Goal: Task Accomplishment & Management: Manage account settings

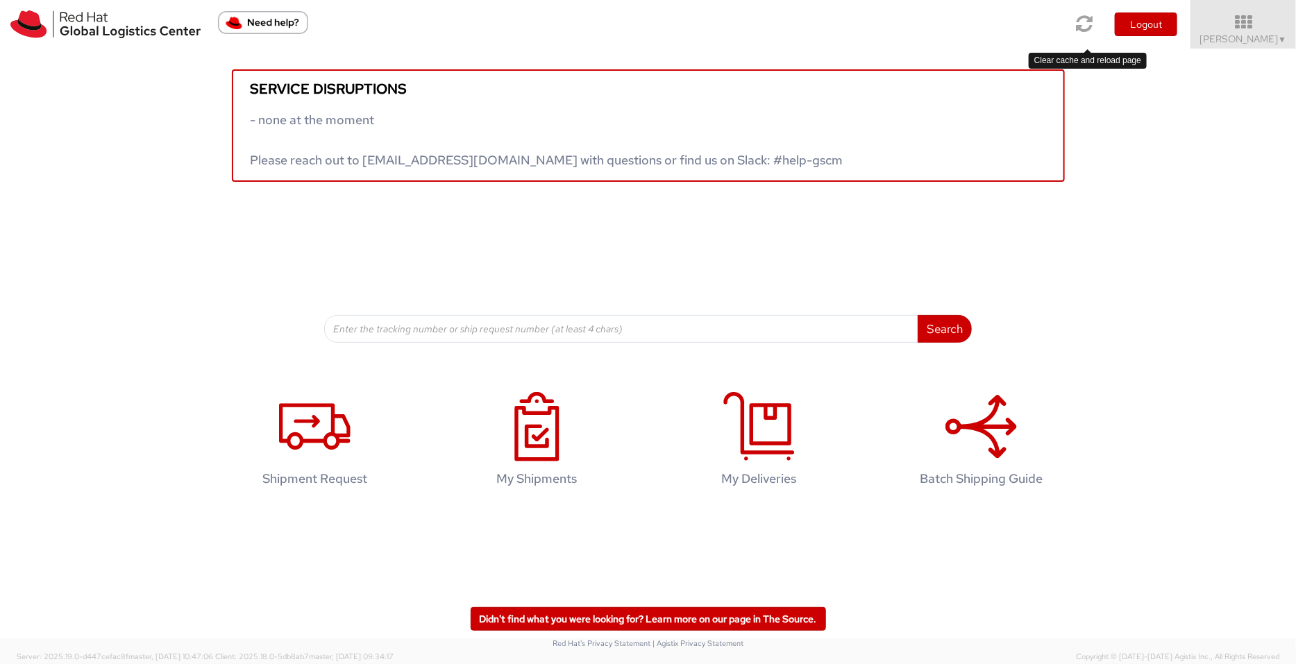
click at [1036, 18] on icon at bounding box center [1084, 23] width 17 height 19
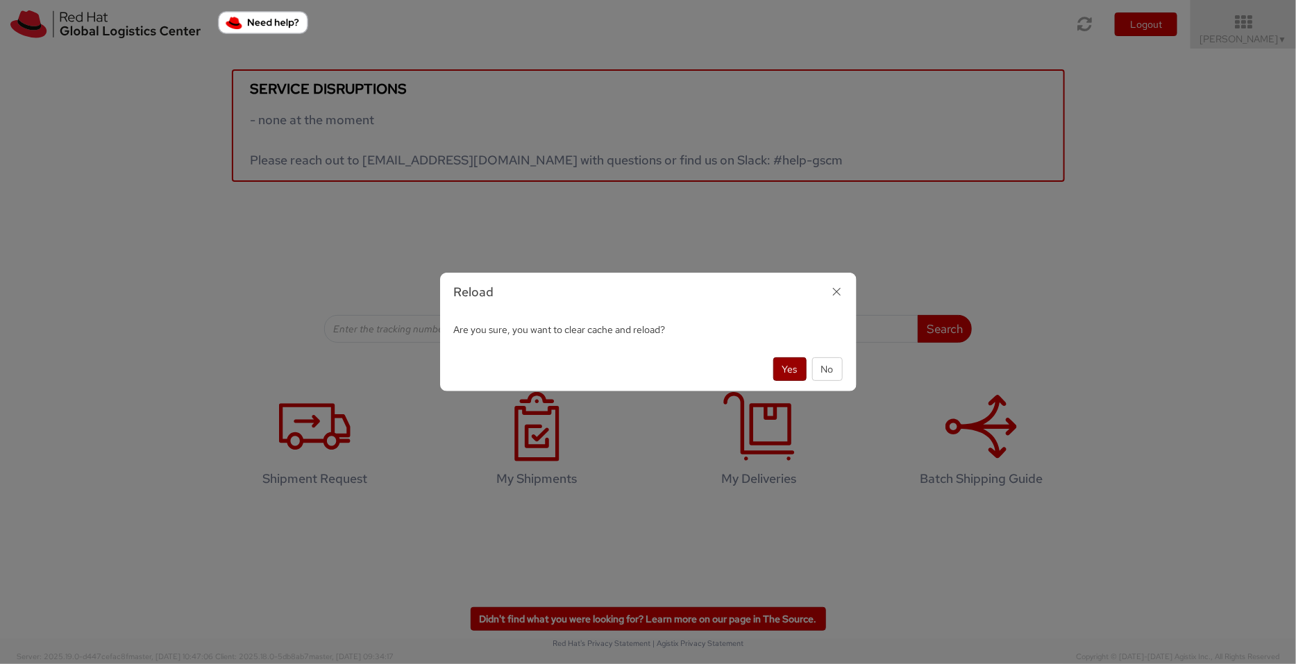
click at [786, 365] on button "Yes" at bounding box center [789, 369] width 33 height 24
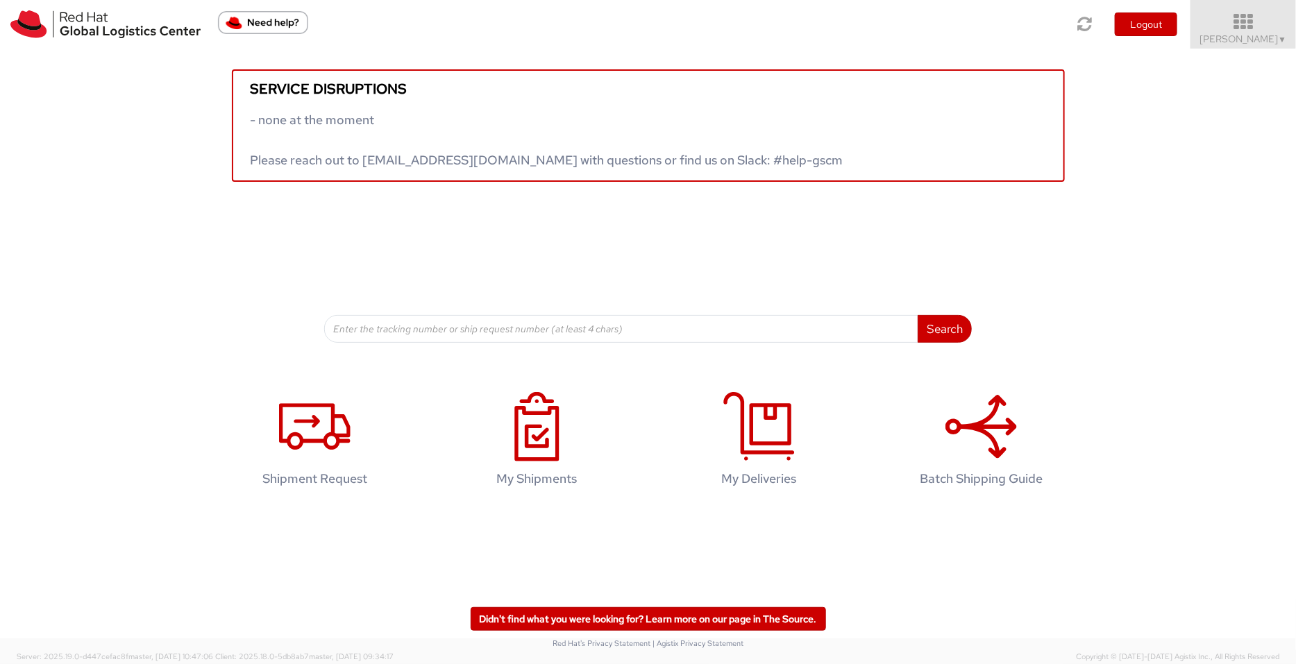
click at [1257, 28] on icon at bounding box center [1243, 21] width 121 height 19
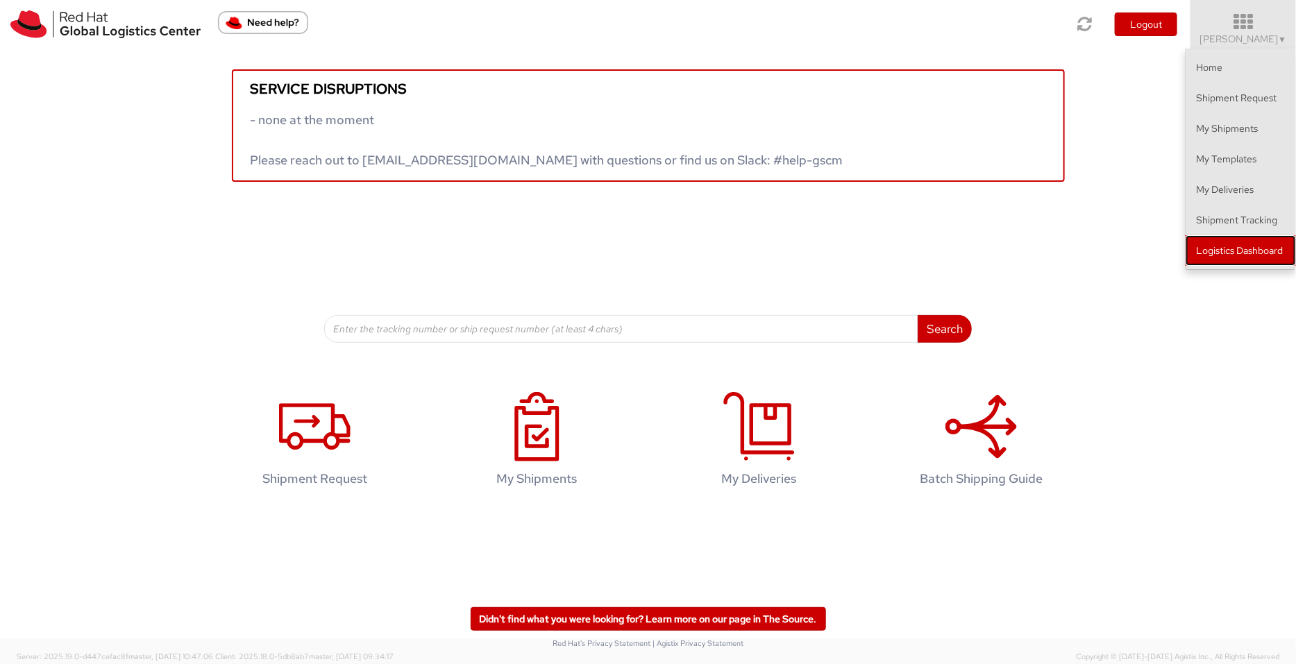
click at [1267, 253] on link "Logistics Dashboard" at bounding box center [1240, 250] width 110 height 31
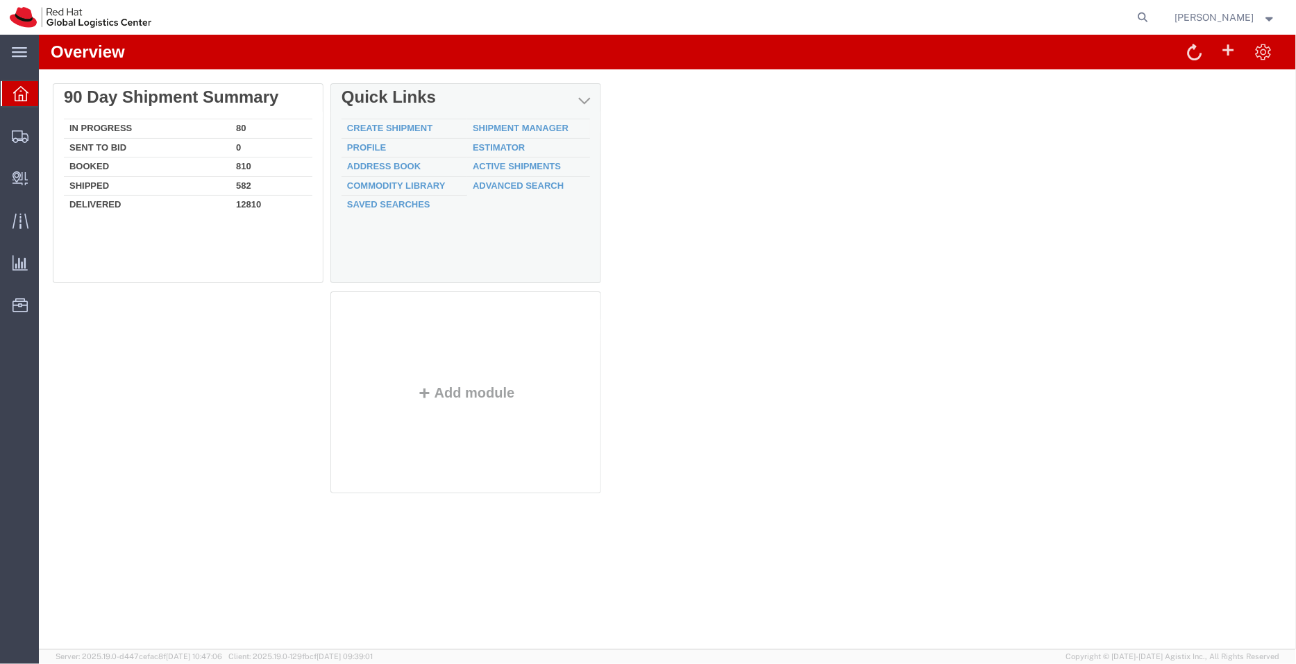
click at [507, 119] on td "Shipment Manager" at bounding box center [527, 128] width 123 height 19
click at [511, 126] on link "Shipment Manager" at bounding box center [520, 127] width 96 height 10
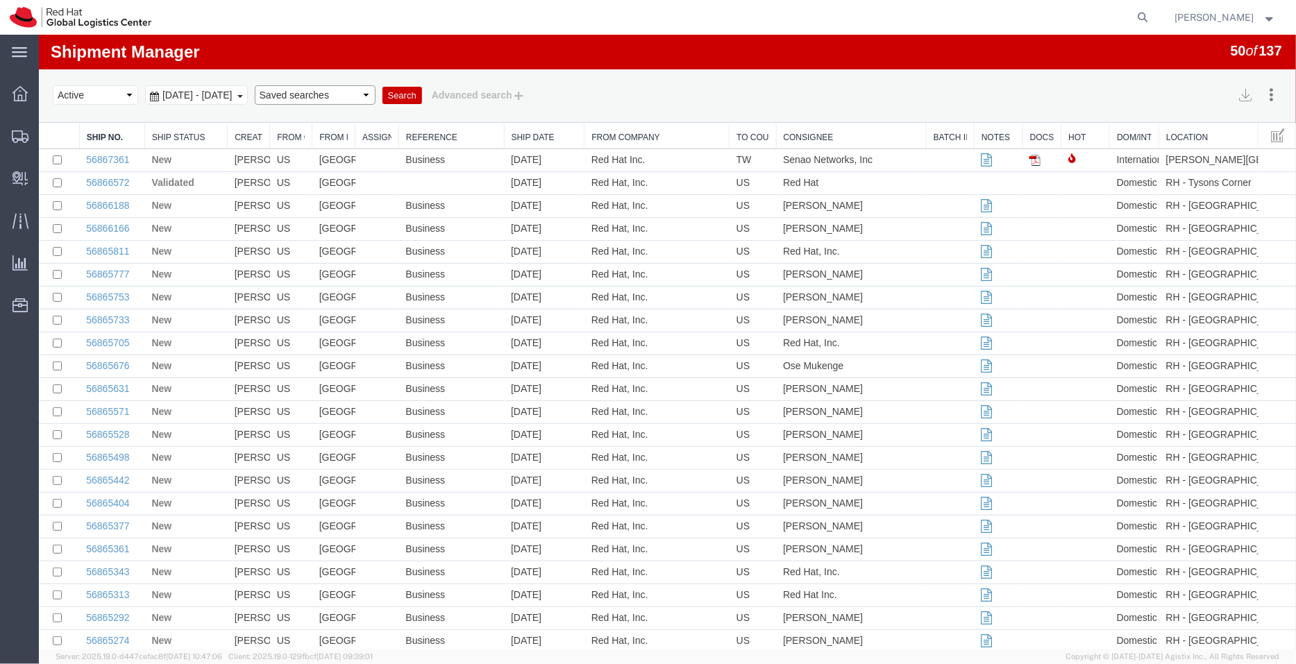
click at [375, 94] on select "Saved searches APAC EMEA [GEOGRAPHIC_DATA] [GEOGRAPHIC_DATA] - Inbounds NA/LATM" at bounding box center [314, 94] width 121 height 19
select select "APAC"
click at [278, 85] on select "Saved searches APAC EMEA [GEOGRAPHIC_DATA] [GEOGRAPHIC_DATA] - Inbounds NA/LATM" at bounding box center [314, 94] width 121 height 19
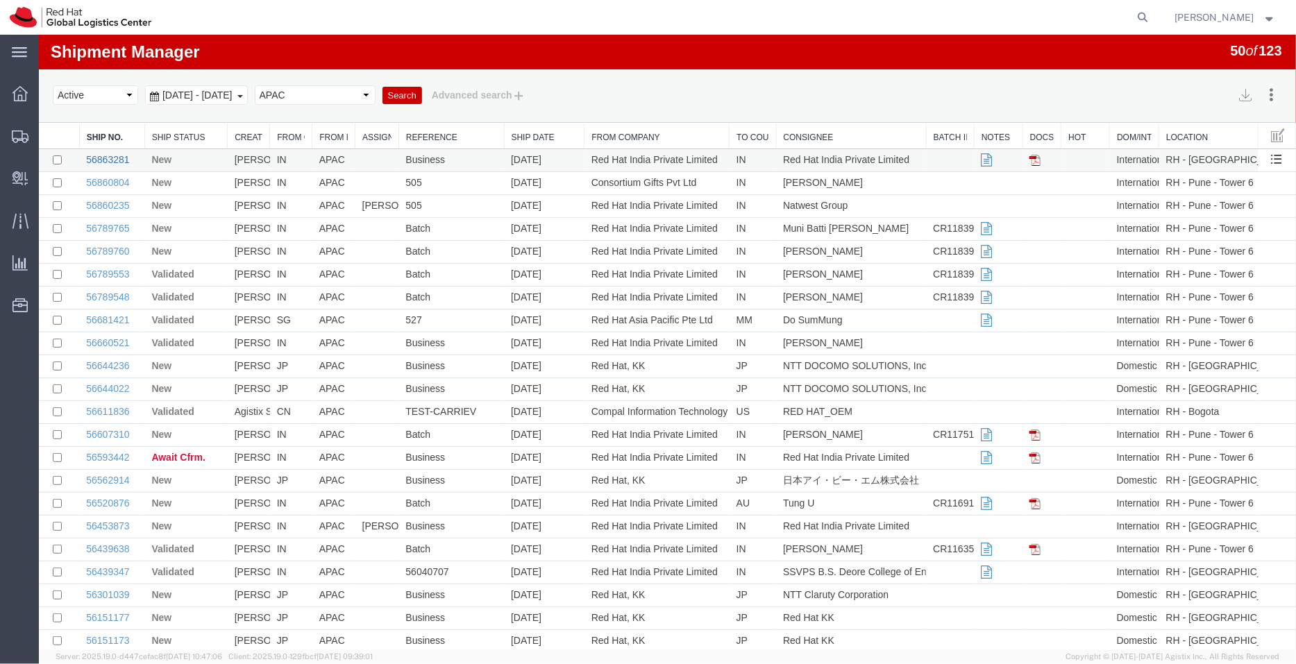
click at [105, 160] on link "56863281" at bounding box center [106, 158] width 43 height 11
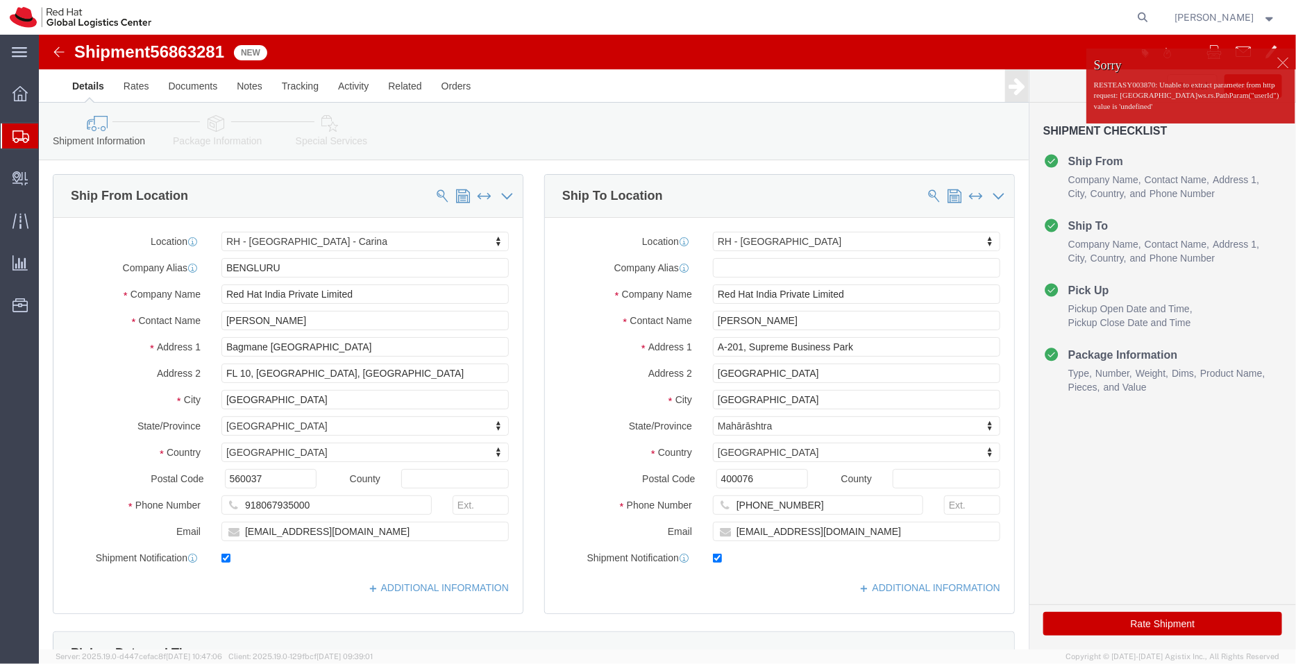
select select "37925"
select select "37986"
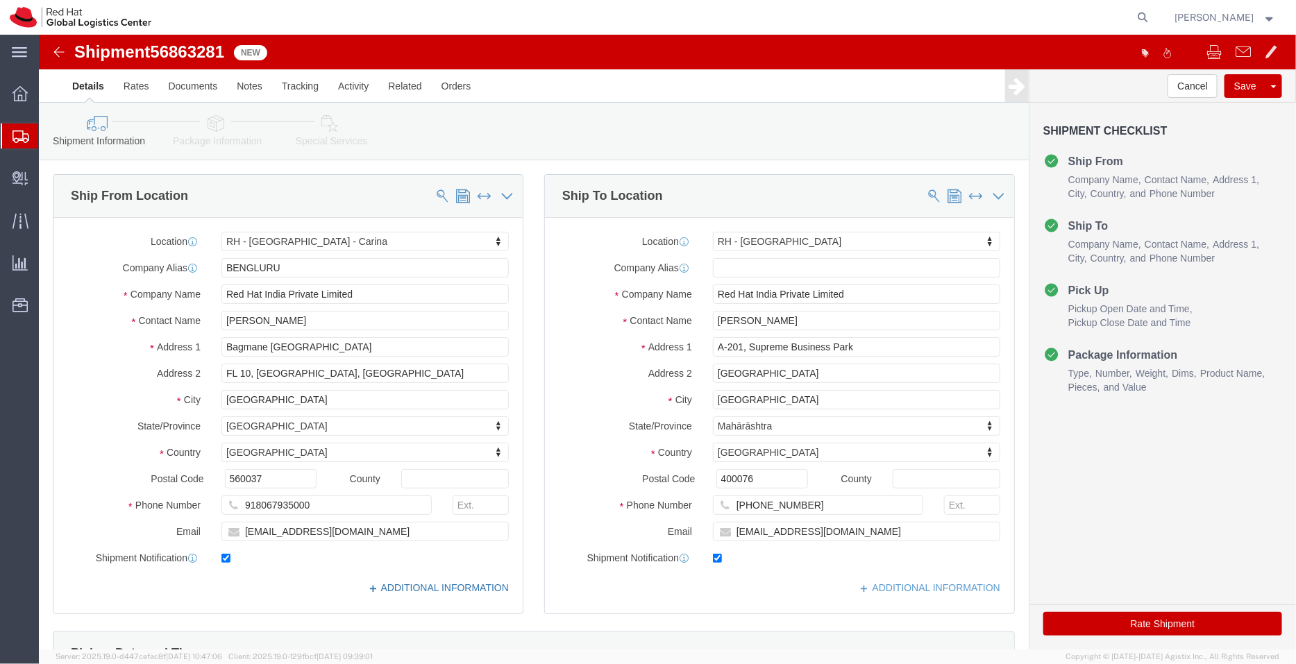
click link "ADDITIONAL INFORMATION"
click div "Location [GEOGRAPHIC_DATA] - [GEOGRAPHIC_DATA] - Carina My Profile Location [GE…"
click link "ADDITIONAL INFORMATION"
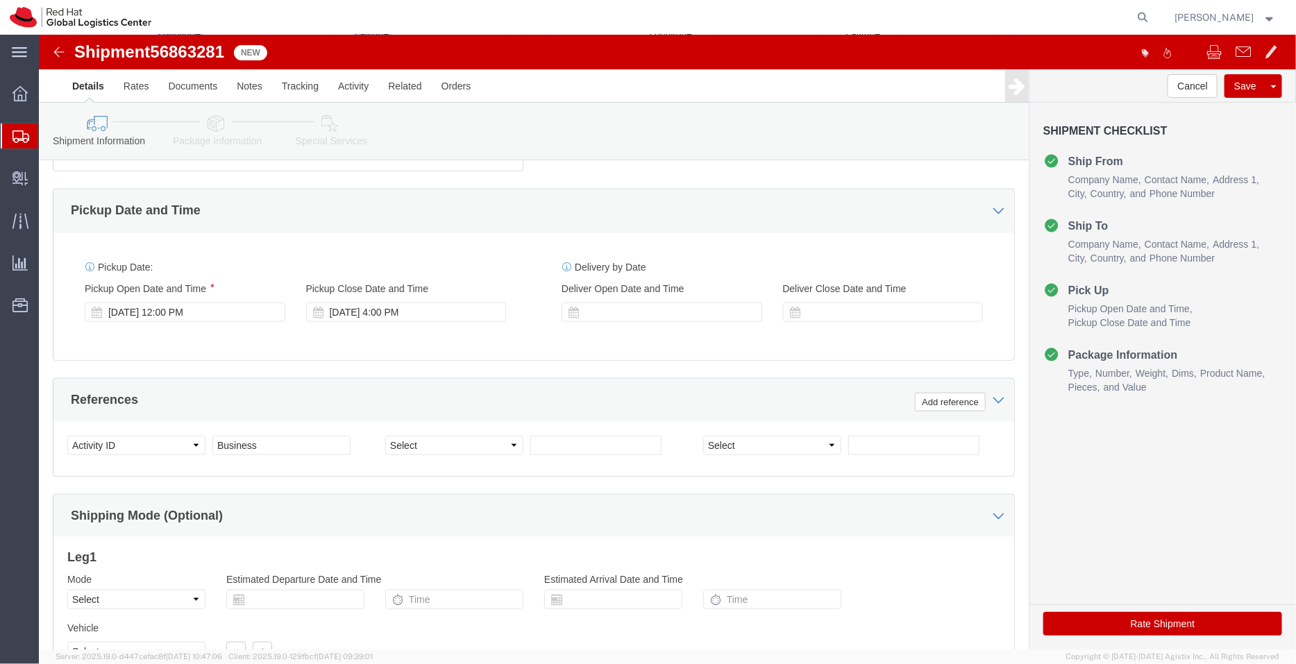
scroll to position [620, 0]
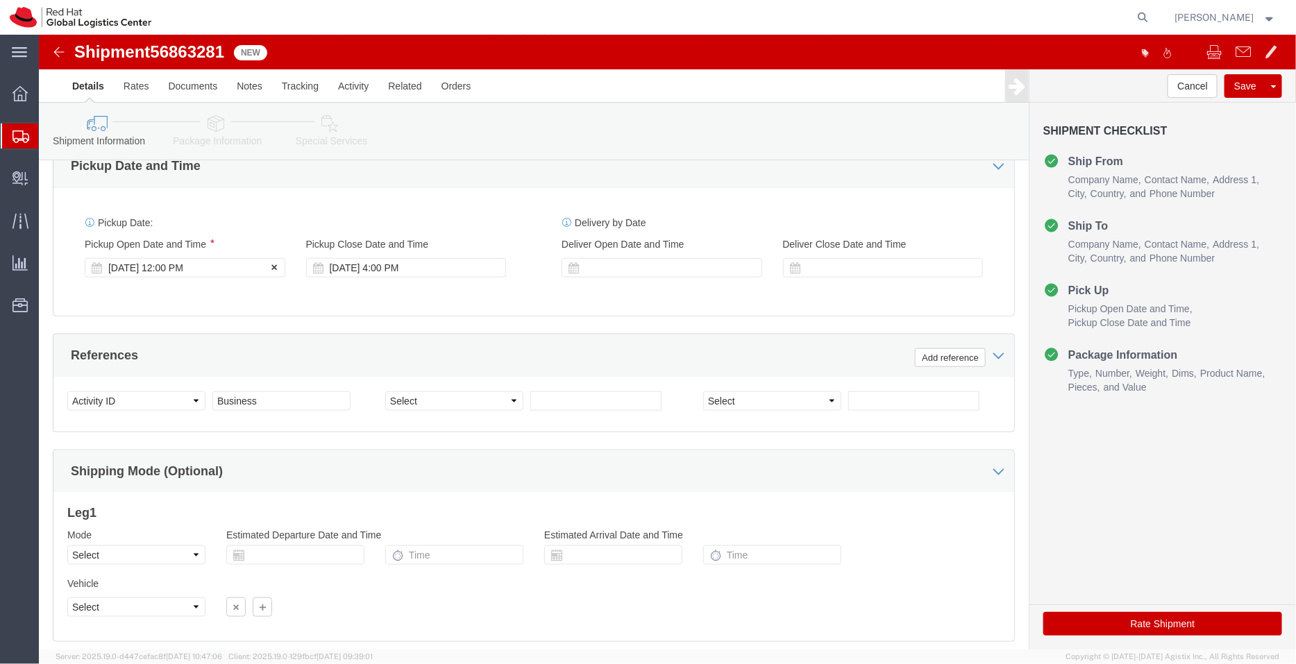
click div "[DATE] 12:00 PM"
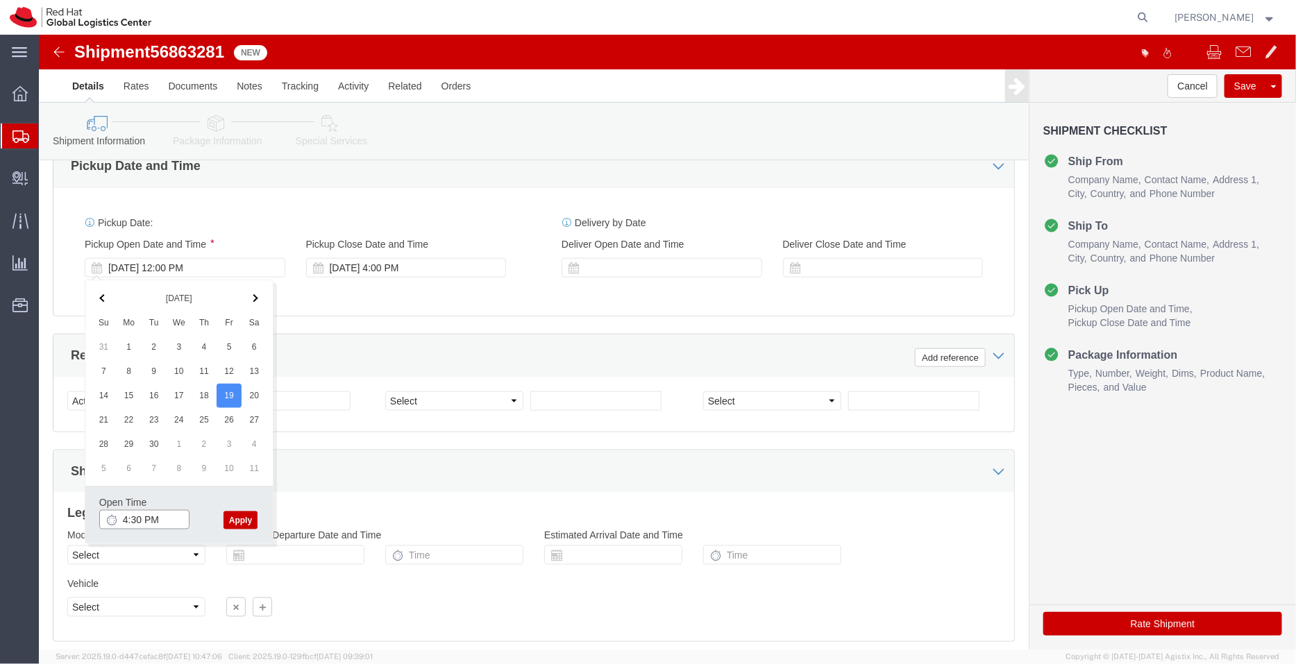
type input "4:30 PM"
click button "Apply"
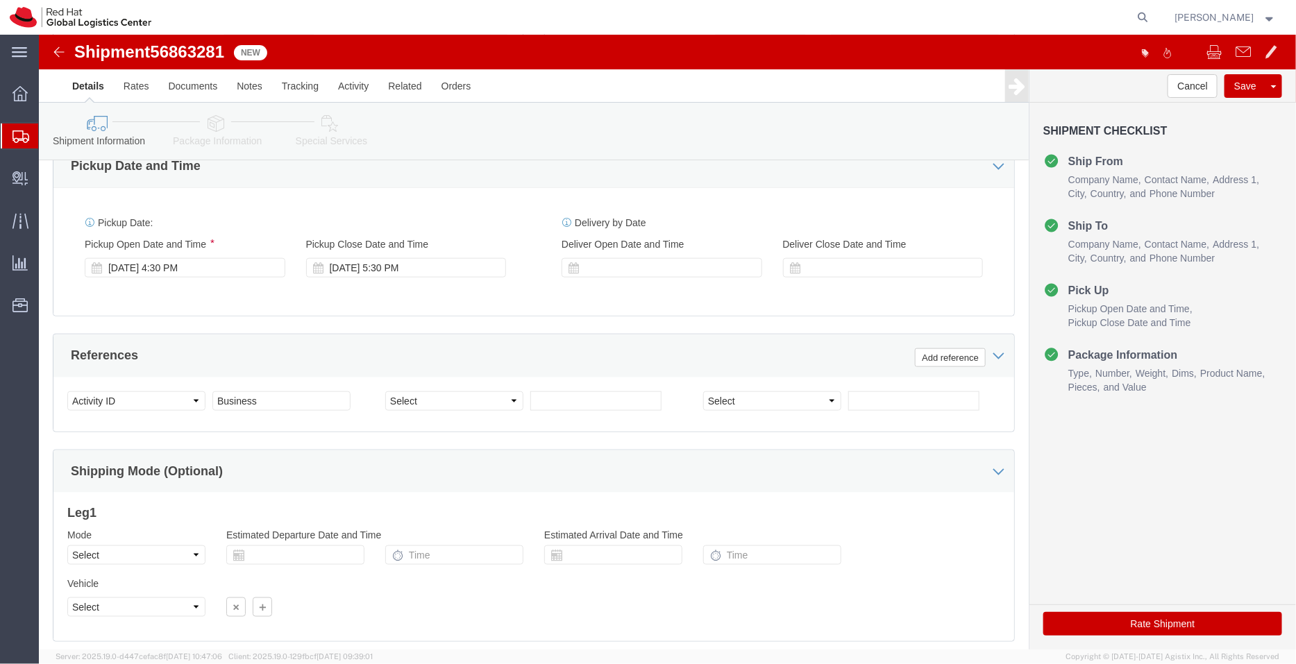
click icon
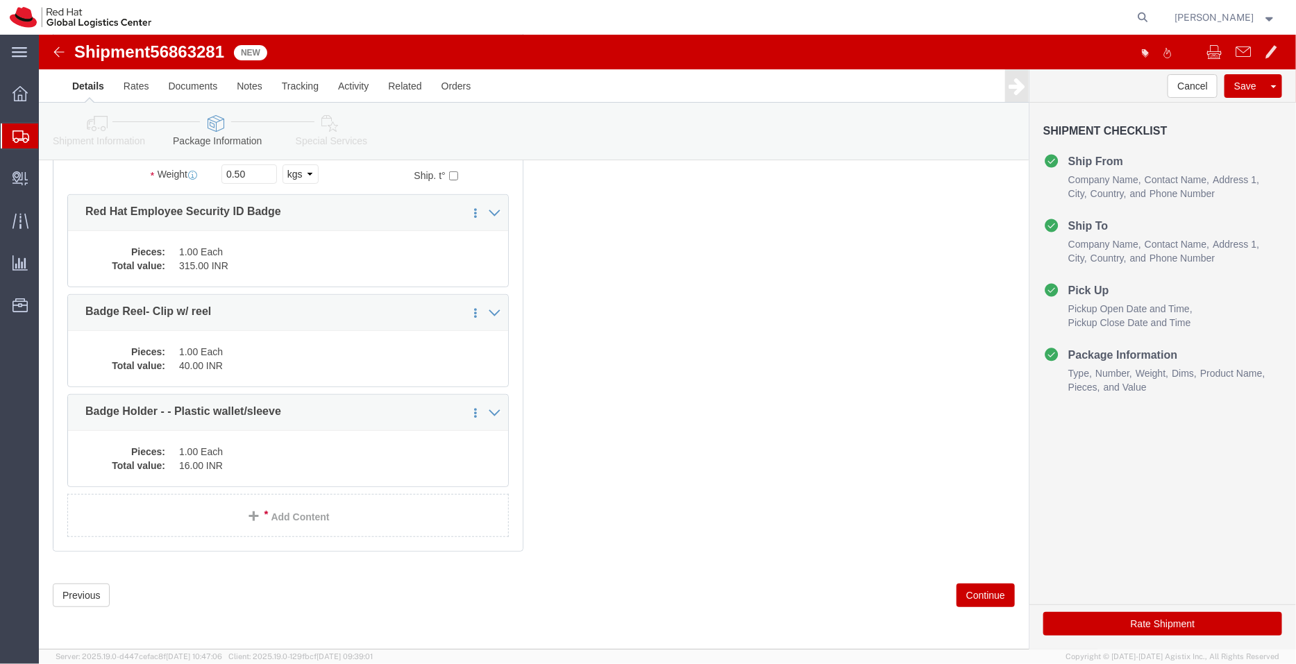
scroll to position [96, 0]
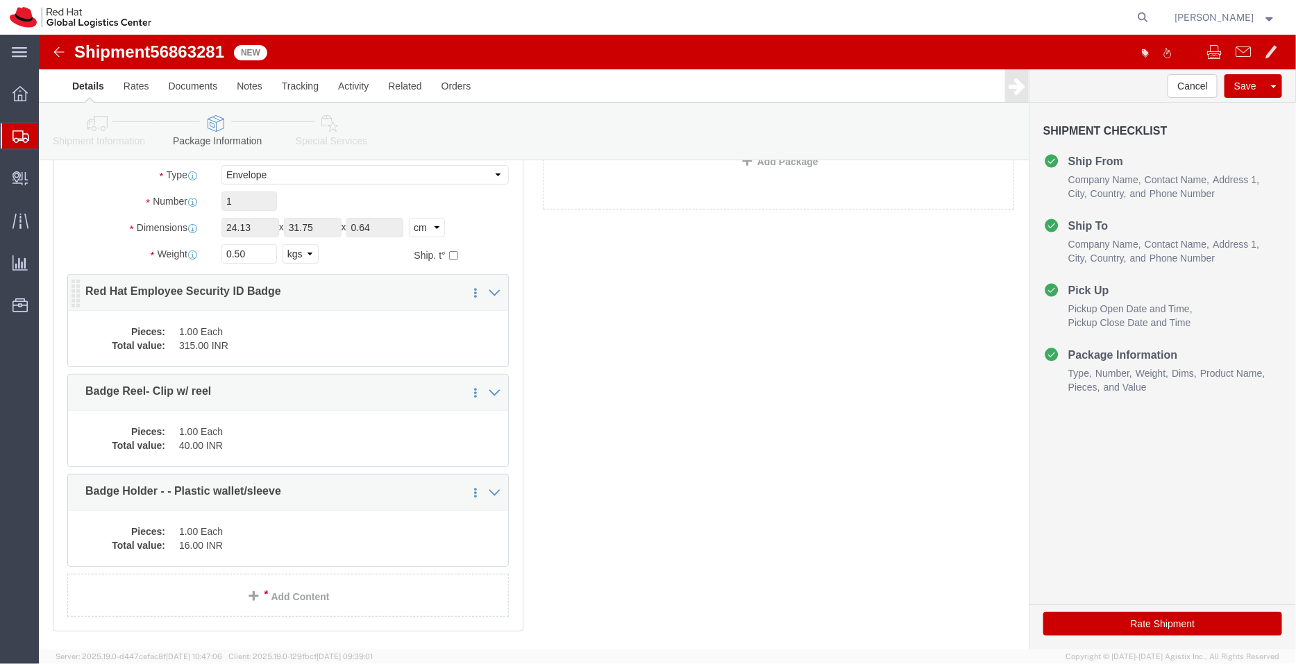
click dd "1.00 Each"
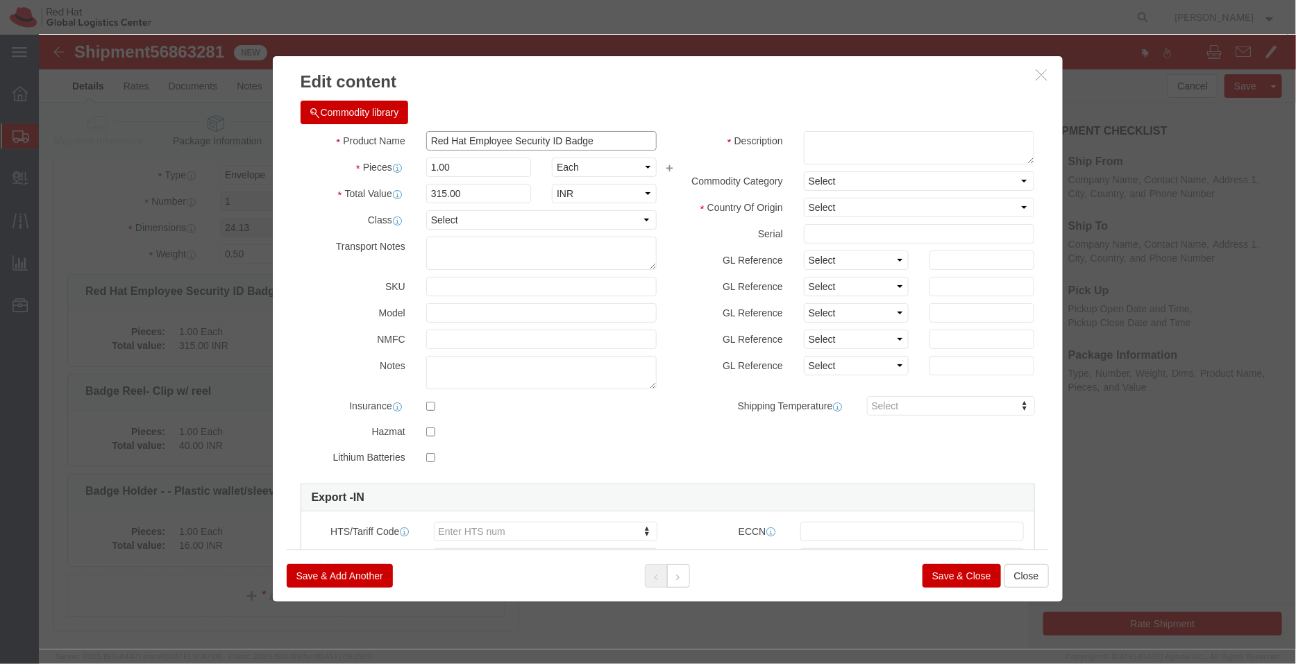
drag, startPoint x: 425, startPoint y: 105, endPoint x: 306, endPoint y: 112, distance: 118.9
click div "Product Name Red Hat Employee Security ID Badge"
type input "Employee Security ID Badge"
click textarea
paste textarea "Red Hat"
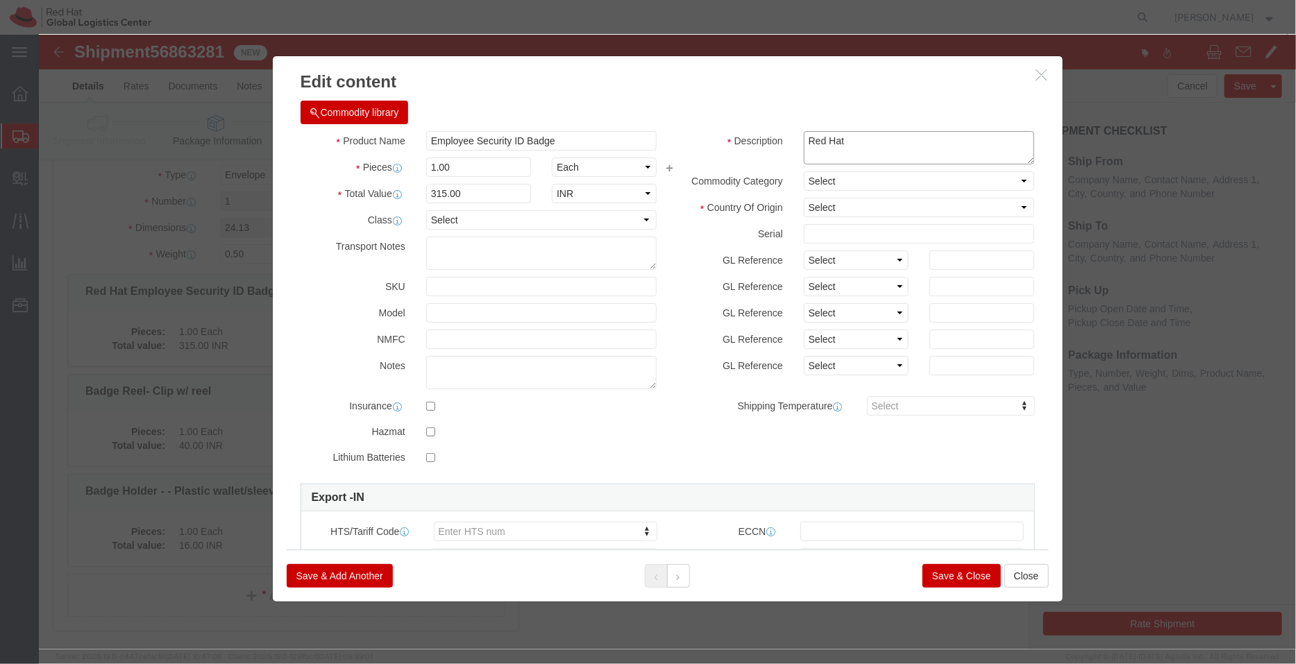
type textarea "Red Hat"
click div "Commodity library"
click select "Select [GEOGRAPHIC_DATA] [GEOGRAPHIC_DATA] [GEOGRAPHIC_DATA] [GEOGRAPHIC_DATA] …"
select select "US"
click select "Select [GEOGRAPHIC_DATA] [GEOGRAPHIC_DATA] [GEOGRAPHIC_DATA] [GEOGRAPHIC_DATA] …"
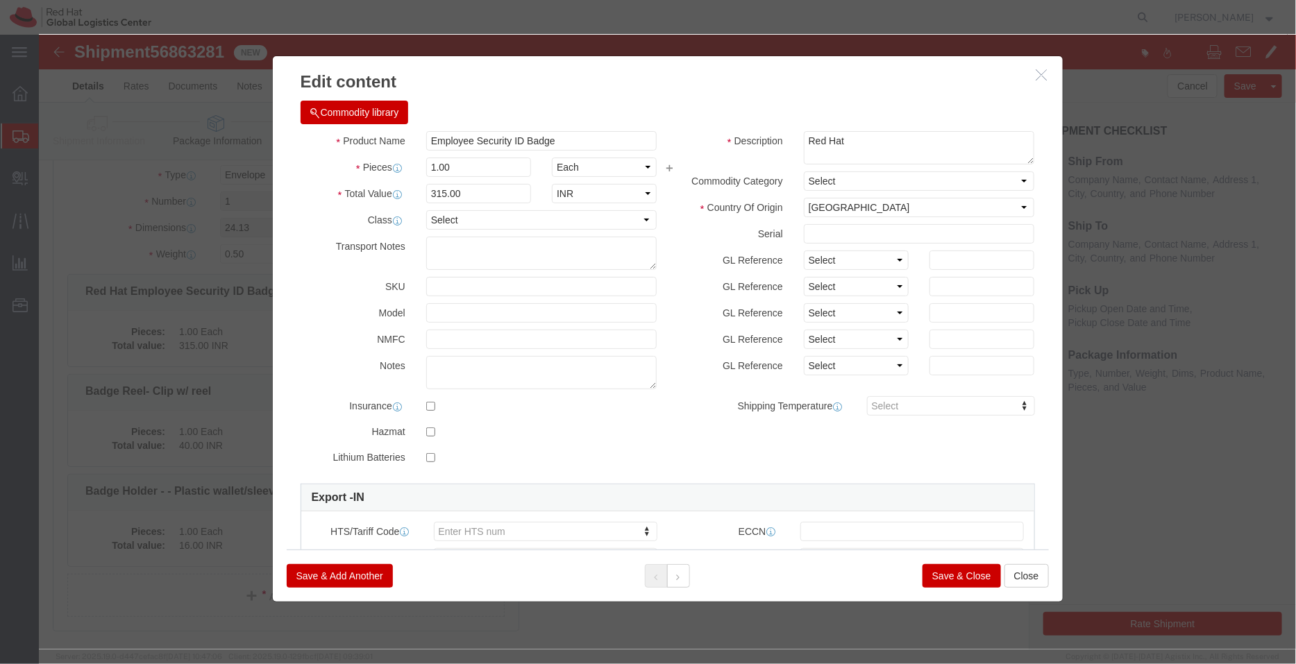
click button "Save & Close"
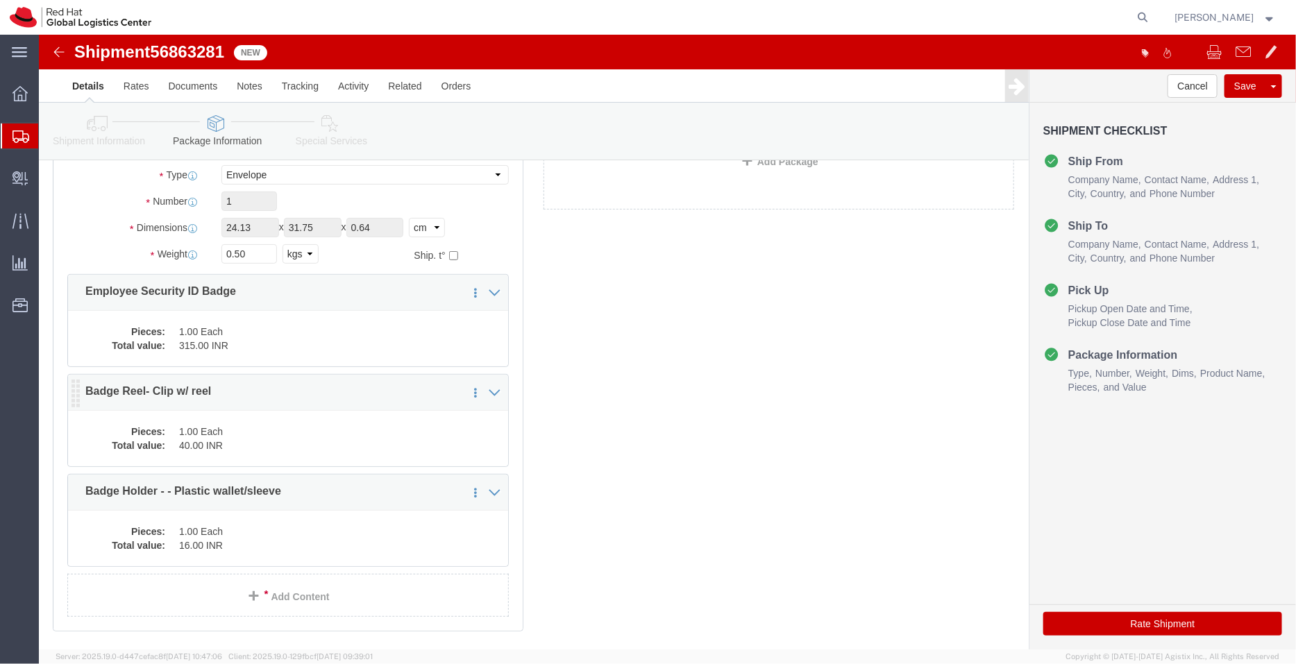
click dd "1.00 Each"
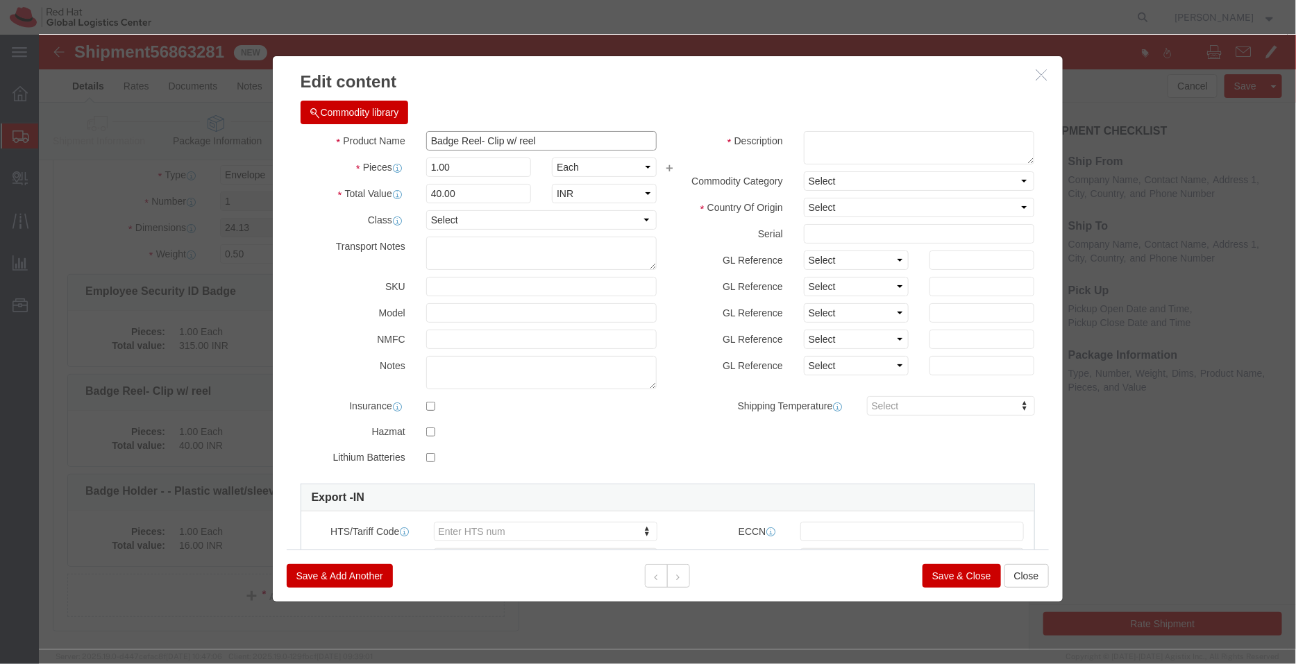
drag, startPoint x: 502, startPoint y: 102, endPoint x: 436, endPoint y: 108, distance: 66.9
click input "Badge Reel- Clip w/ reel"
type input "Badge Reel"
click textarea
paste textarea "l- Clip w/ reel"
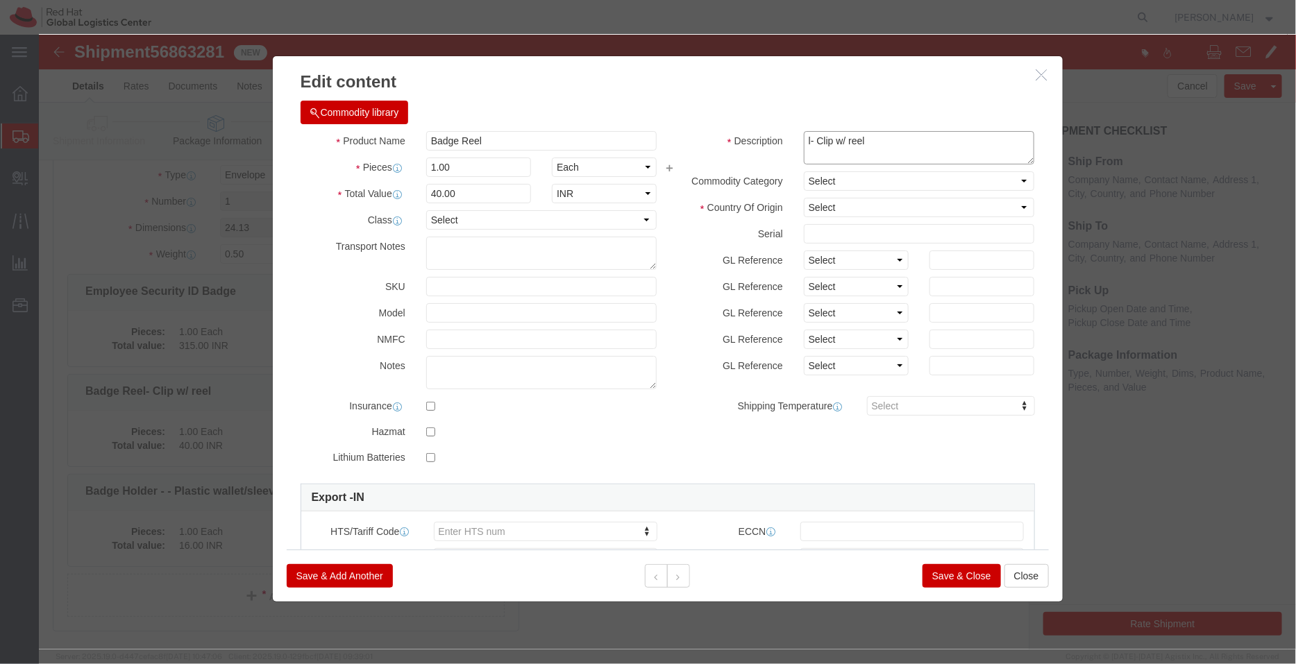
click textarea "l- Clip w/ reel"
type textarea "- Clip w/ reel"
click div "Commodity library"
click select "Select [GEOGRAPHIC_DATA] [GEOGRAPHIC_DATA] [GEOGRAPHIC_DATA] [GEOGRAPHIC_DATA] …"
select select "CN"
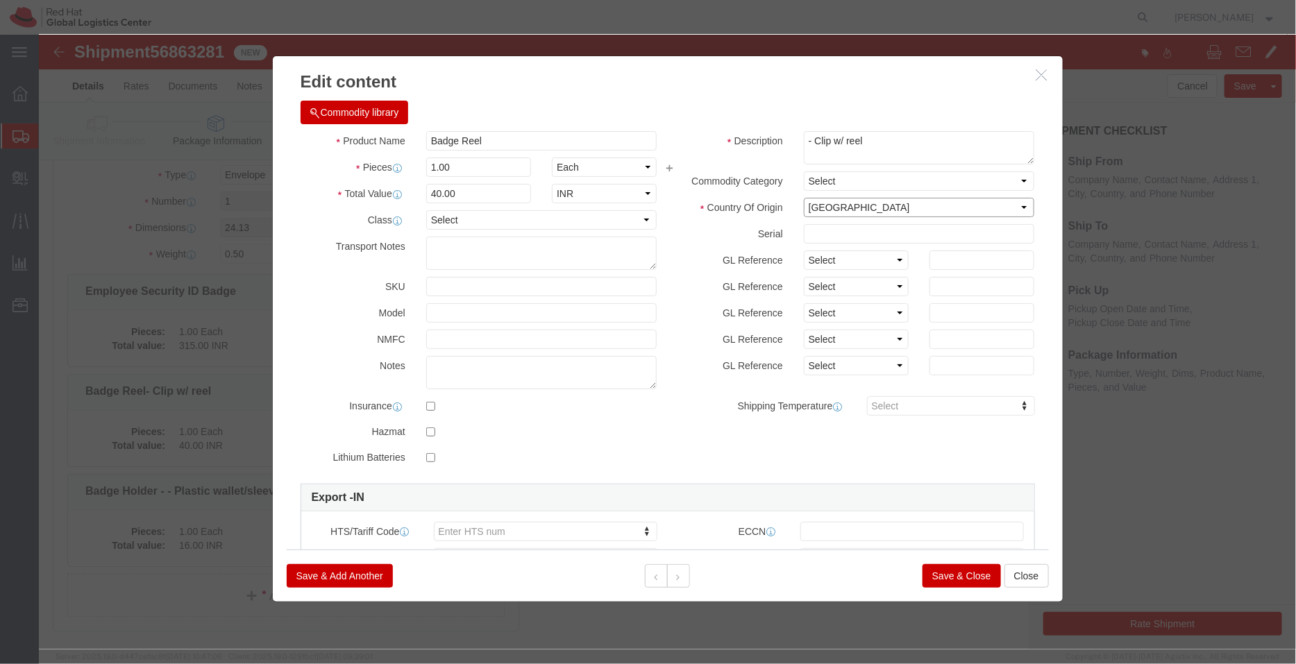
click select "Select [GEOGRAPHIC_DATA] [GEOGRAPHIC_DATA] [GEOGRAPHIC_DATA] [GEOGRAPHIC_DATA] …"
click button "Save & Close"
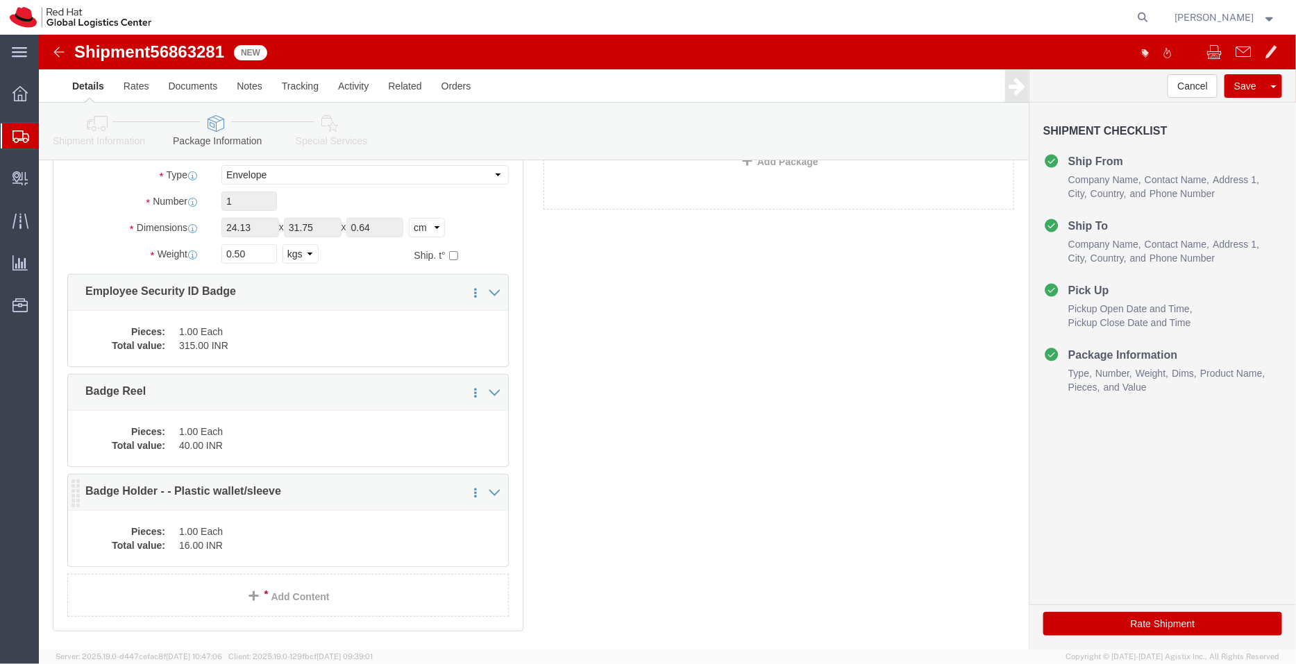
click dd "1.00 Each"
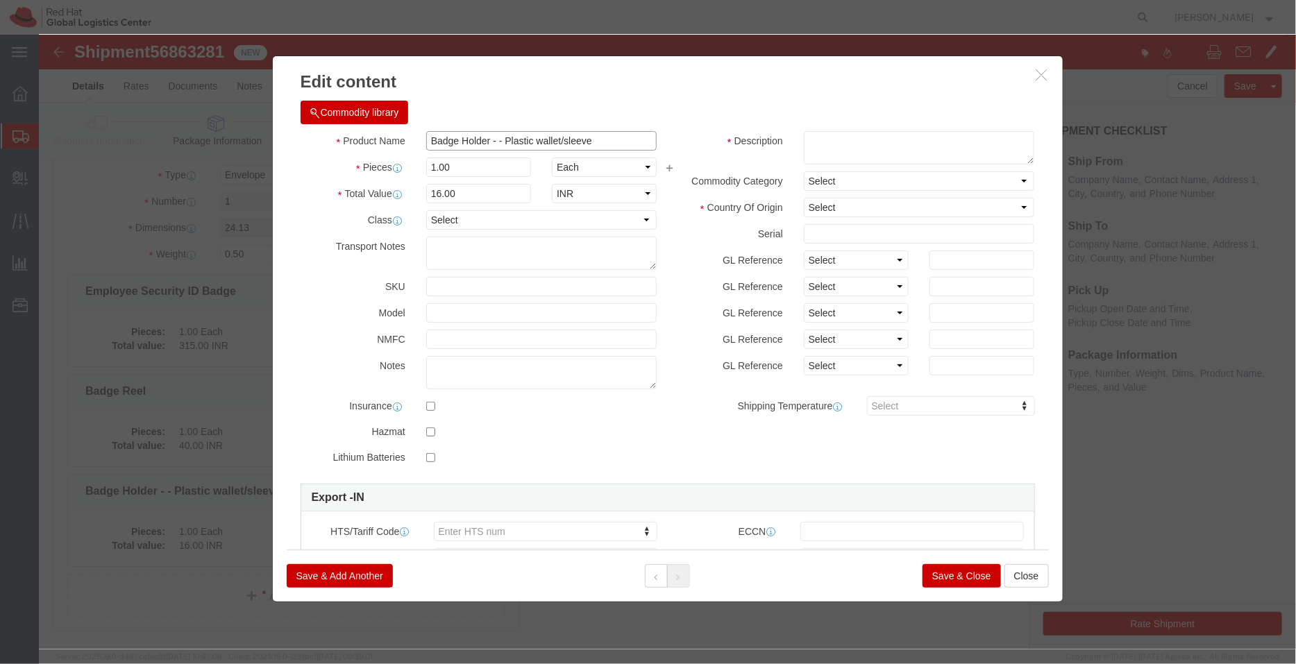
drag, startPoint x: 566, startPoint y: 112, endPoint x: 451, endPoint y: 96, distance: 116.3
click input "Badge Holder - - Plastic wallet/sleeve"
type input "Badge Holder"
click textarea
paste textarea "- Plastic wallet/sleeve"
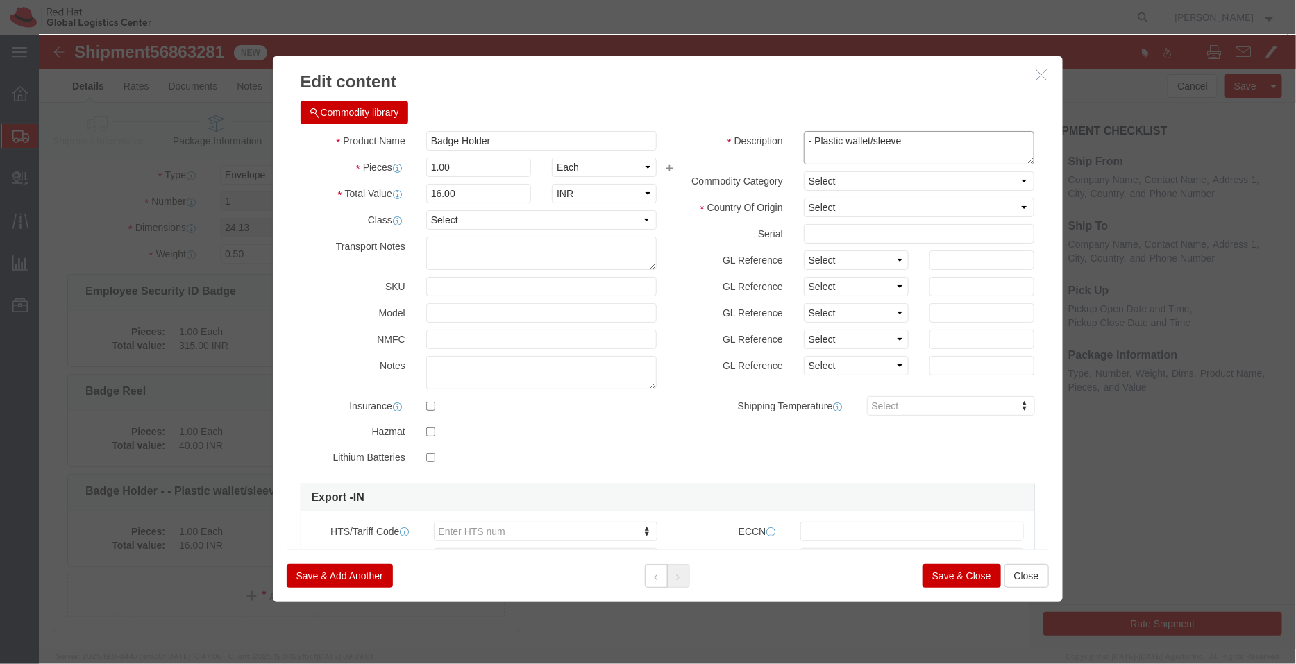
type textarea "- Plastic wallet/sleeve"
click div "Commodity library"
click select "Select [GEOGRAPHIC_DATA] [GEOGRAPHIC_DATA] [GEOGRAPHIC_DATA] [GEOGRAPHIC_DATA] …"
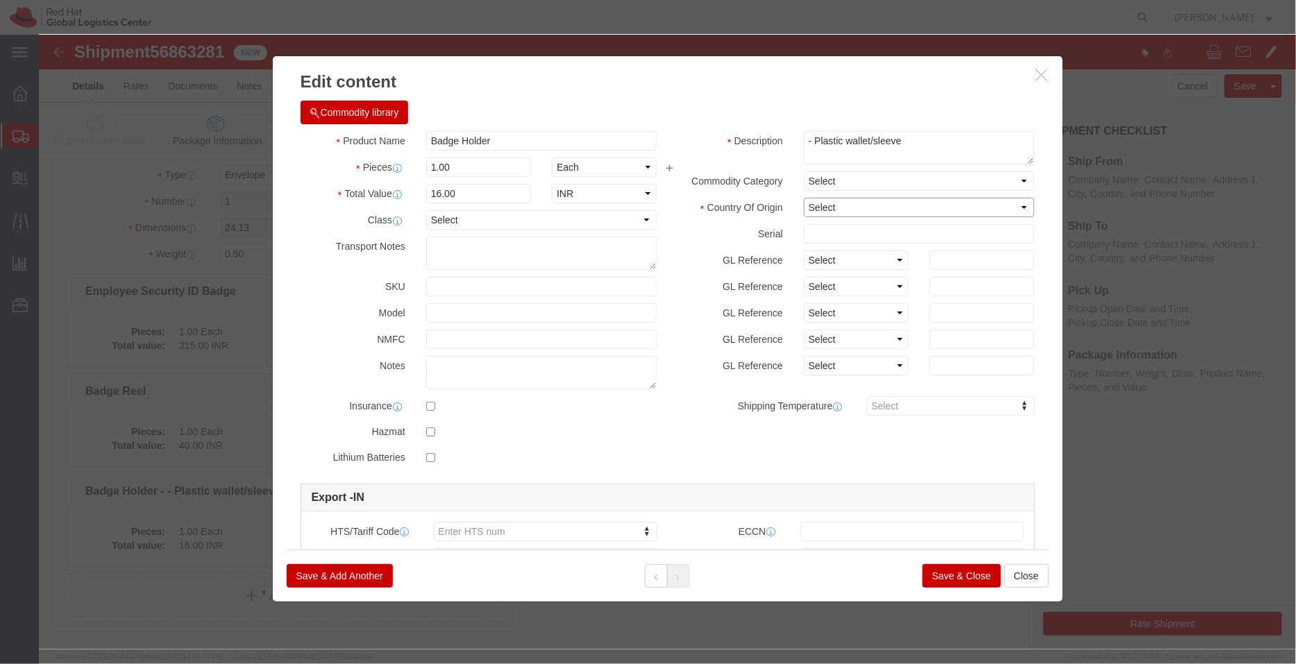
select select "CN"
click select "Select [GEOGRAPHIC_DATA] [GEOGRAPHIC_DATA] [GEOGRAPHIC_DATA] [GEOGRAPHIC_DATA] …"
click button "Save & Close"
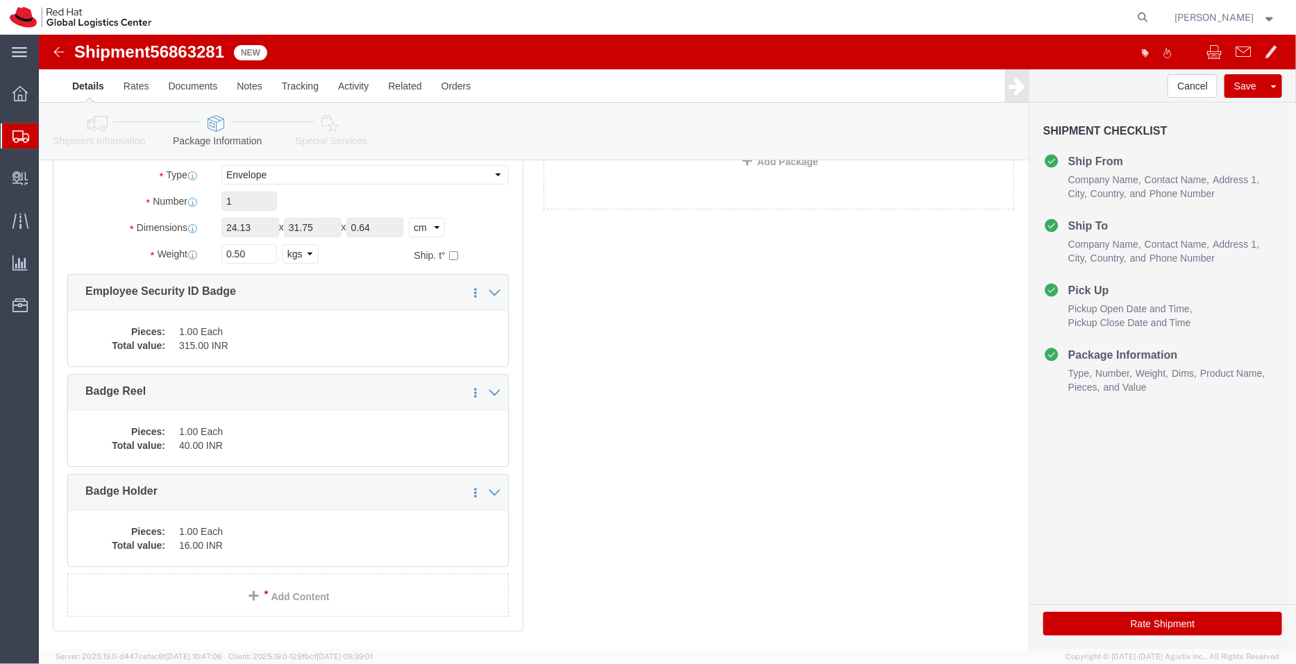
click icon
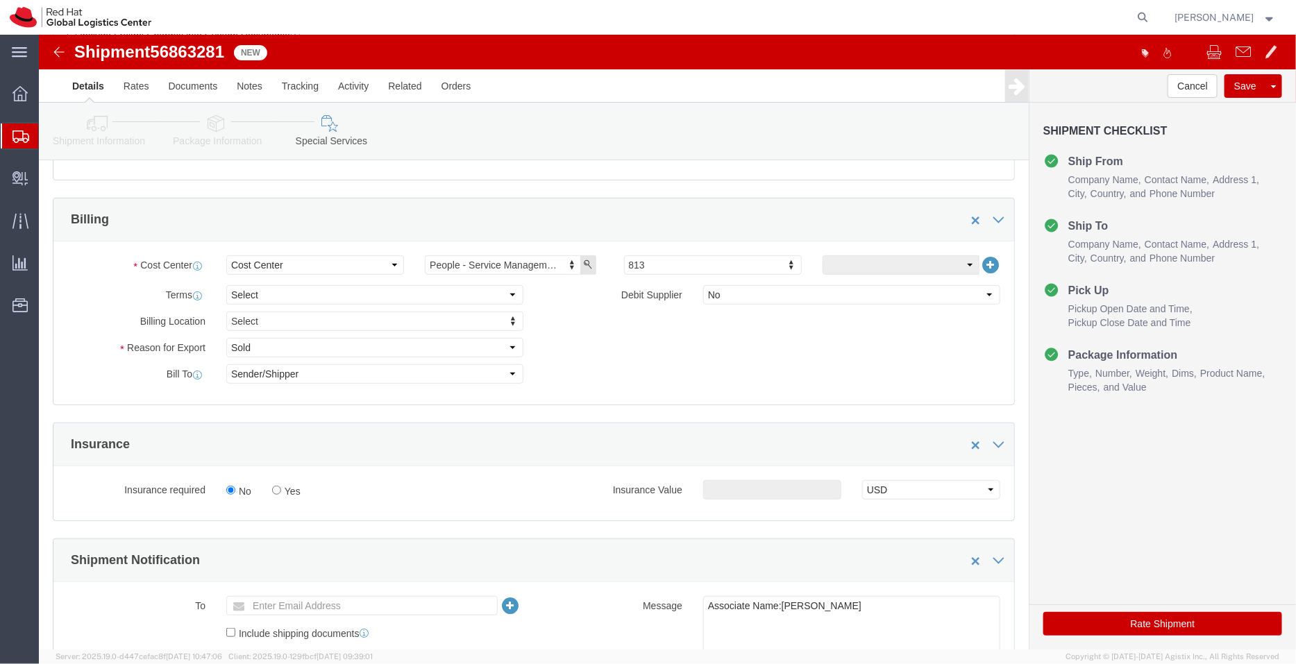
scroll to position [312, 0]
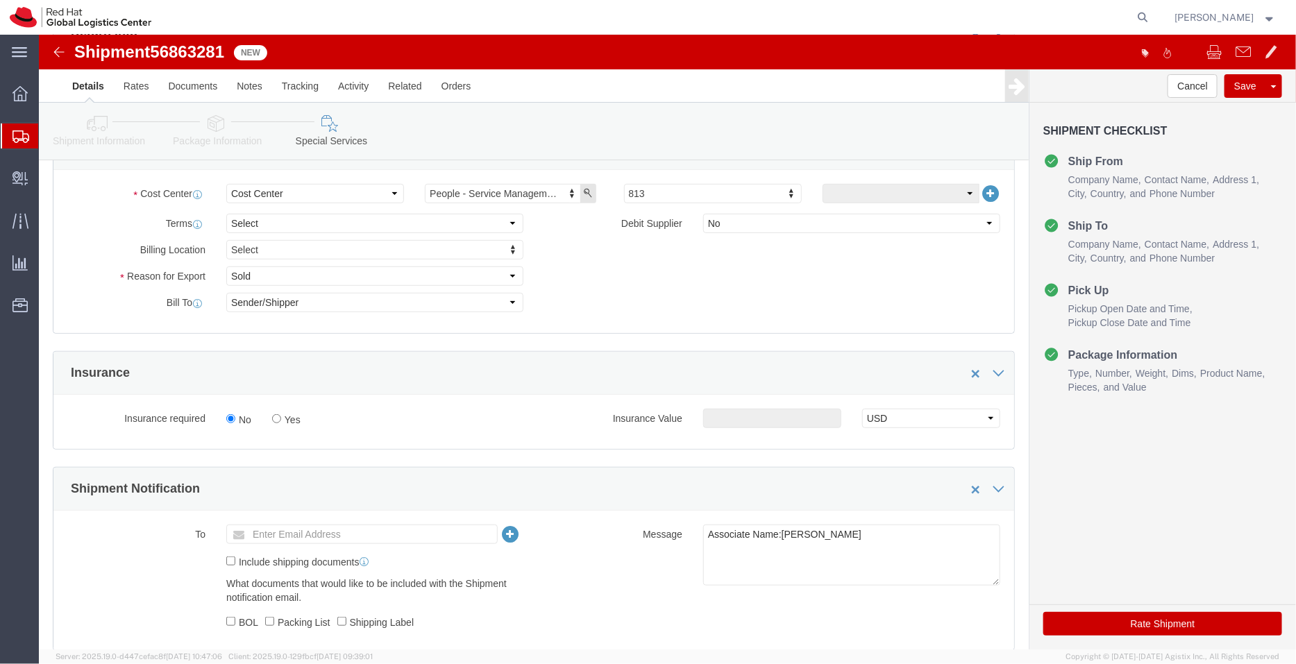
click div "Terms Select Free of Charge Free of Cost NET 30 NET 45 NET 60 See Comment"
click select "Select Free of Charge Free of Cost NET 30 NET 45 NET 60 See Comment"
select select "FREE_OF_COST"
click select "Select Free of Charge Free of Cost NET 30 NET 45 NET 60 See Comment"
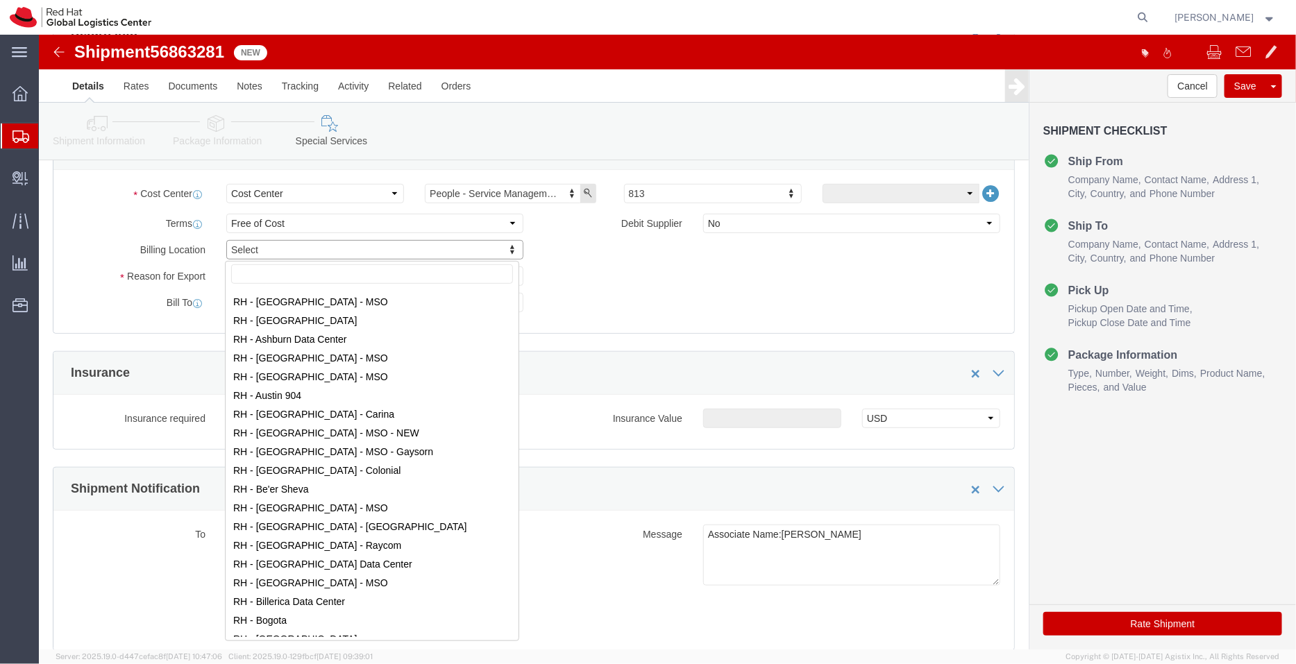
scroll to position [0, 0]
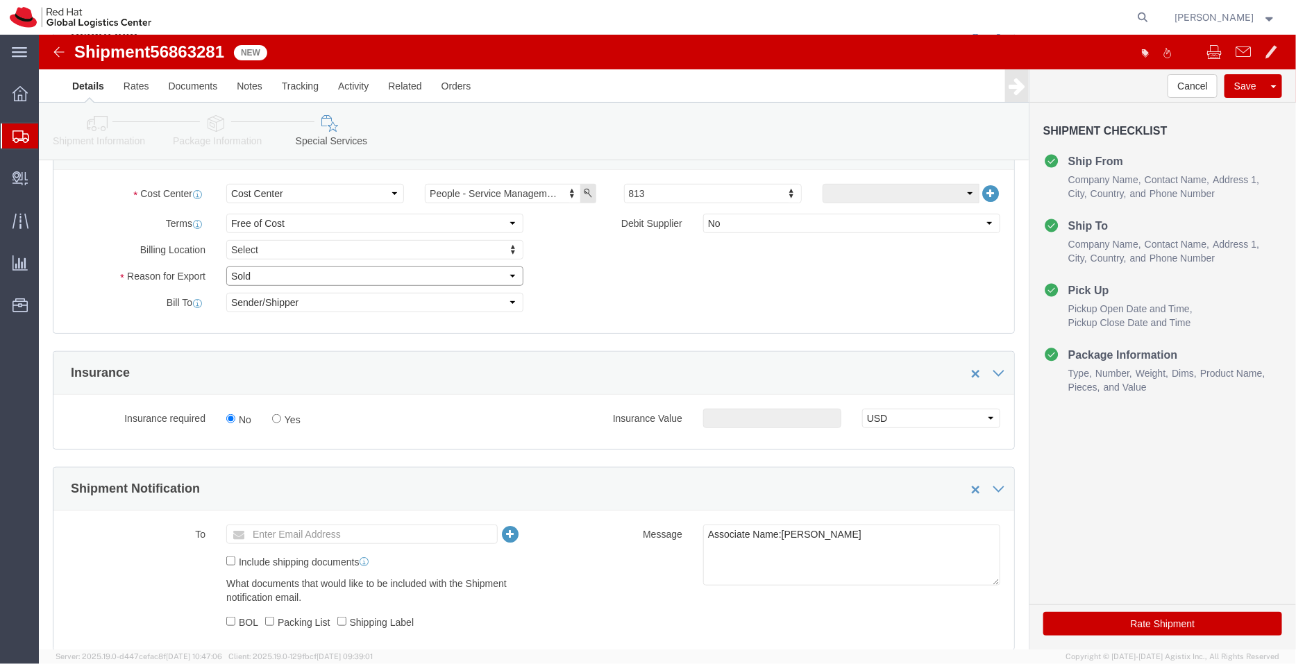
click select "Select Gift Personal Effects Repair/Warranty Return Sample Sold Temporary/Not S…"
select select "SAMPLE"
click select "Select Gift Personal Effects Repair/Warranty Return Sample Sold Temporary/Not S…"
click textarea "Associate Name:[PERSON_NAME]"
type textarea "ID Badge and supplies for Associate Name:[PERSON_NAME] Sham"
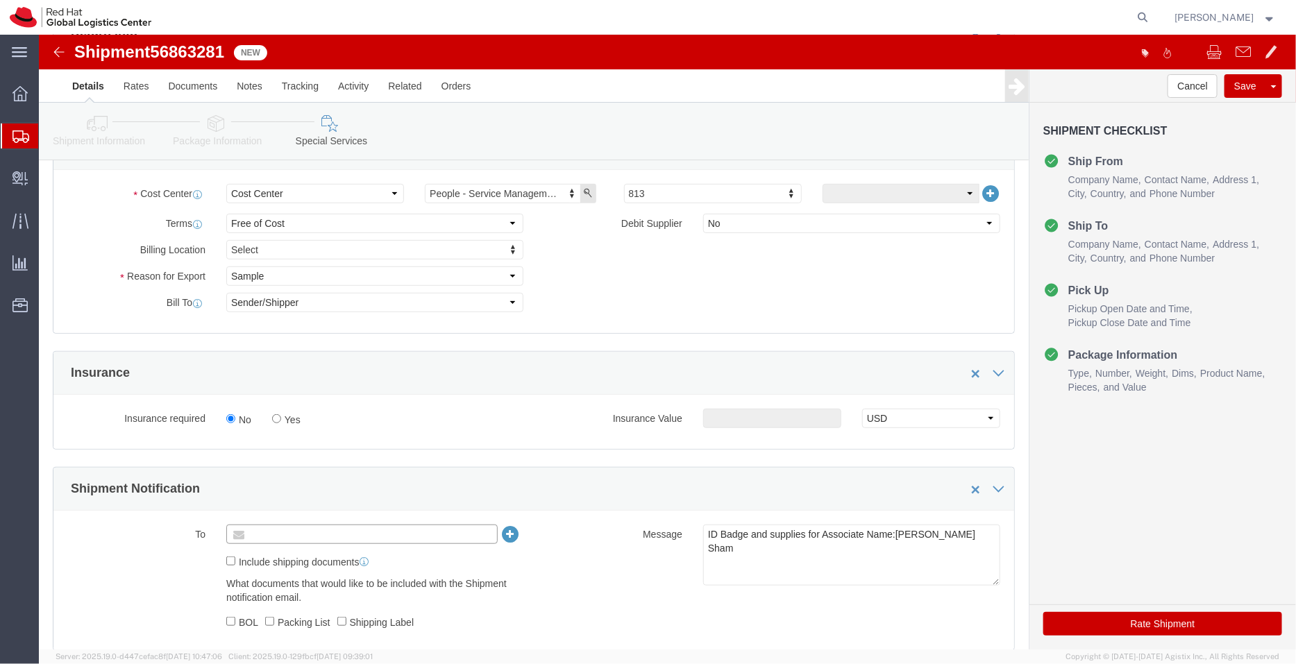
click input "text"
type input "[EMAIL_ADDRESS][DOMAIN_NAME]"
type input "Enter Email Address"
click textarea "Associate Name:[PERSON_NAME]"
type textarea "ID Badge and supplies for Associate Name: [PERSON_NAME] Sham"
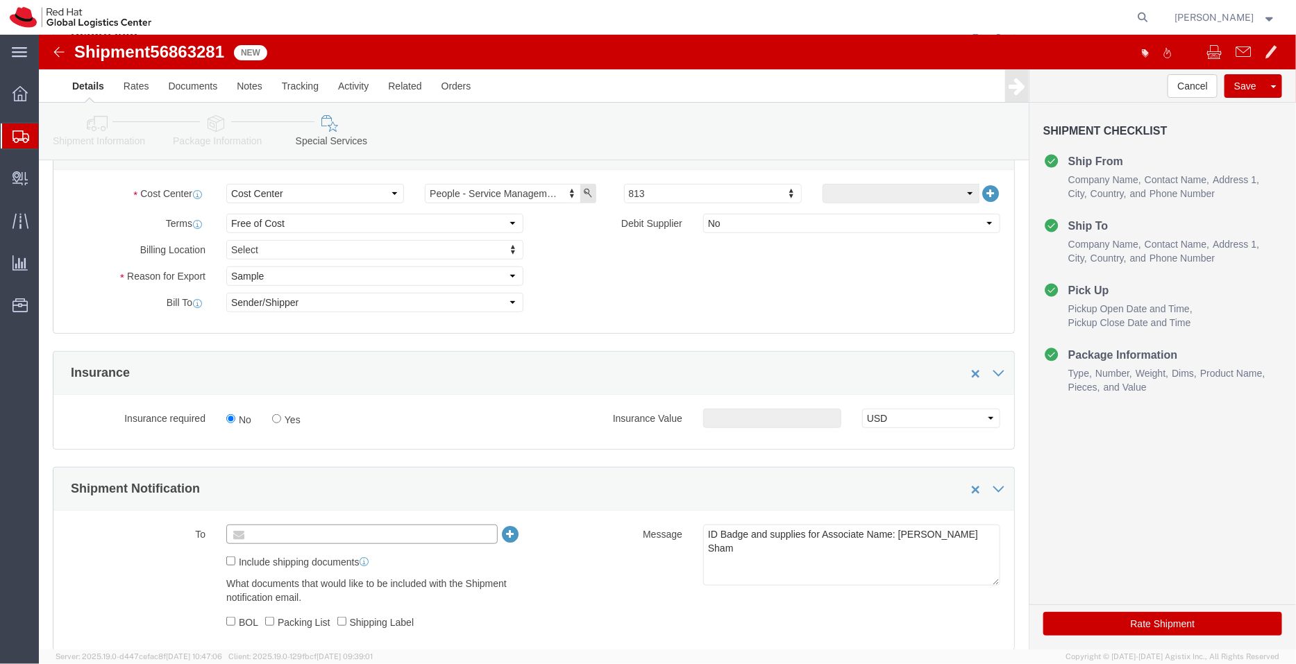
click input "text"
type input "[EMAIL_ADDRESS][DOMAIN_NAME]"
click button "Rate Shipment"
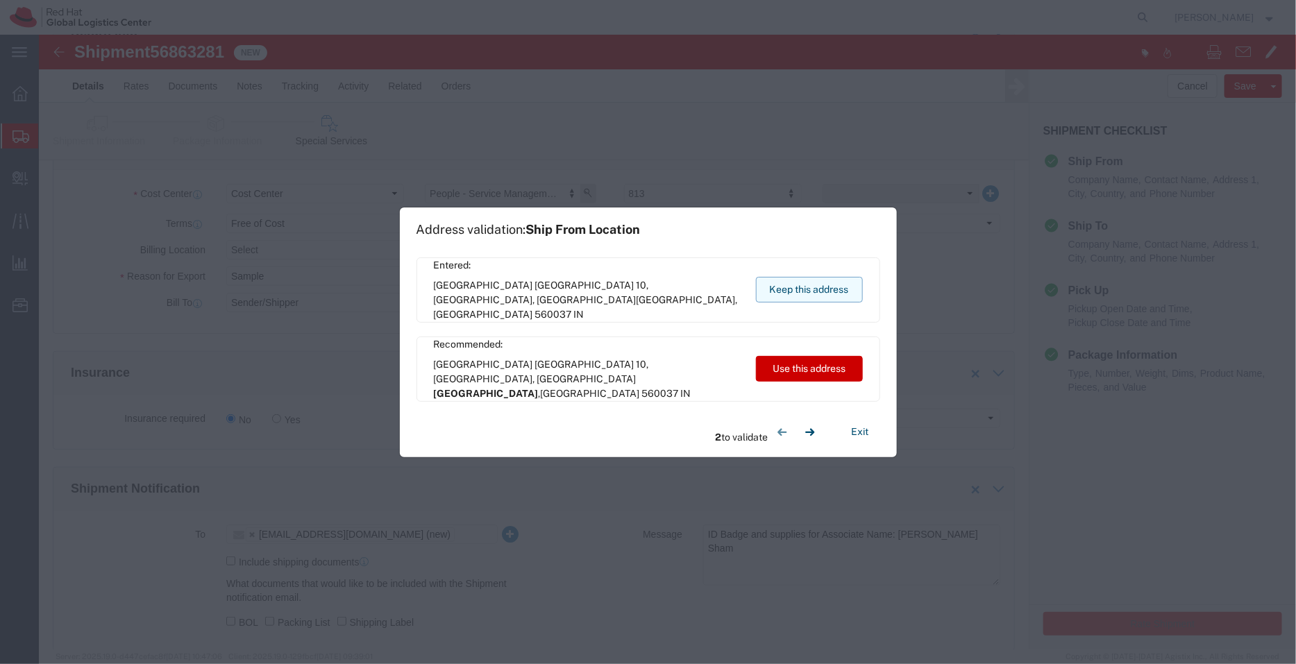
click at [805, 285] on button "Keep this address" at bounding box center [809, 290] width 107 height 26
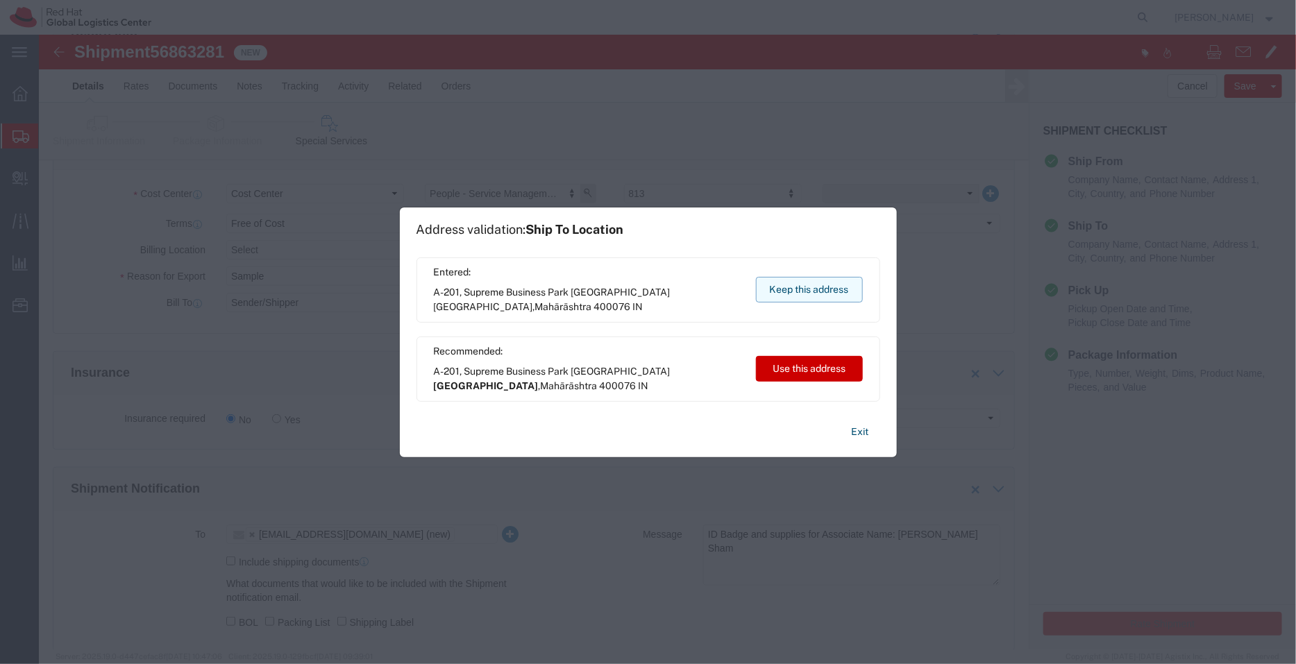
click at [805, 285] on button "Keep this address" at bounding box center [809, 290] width 107 height 26
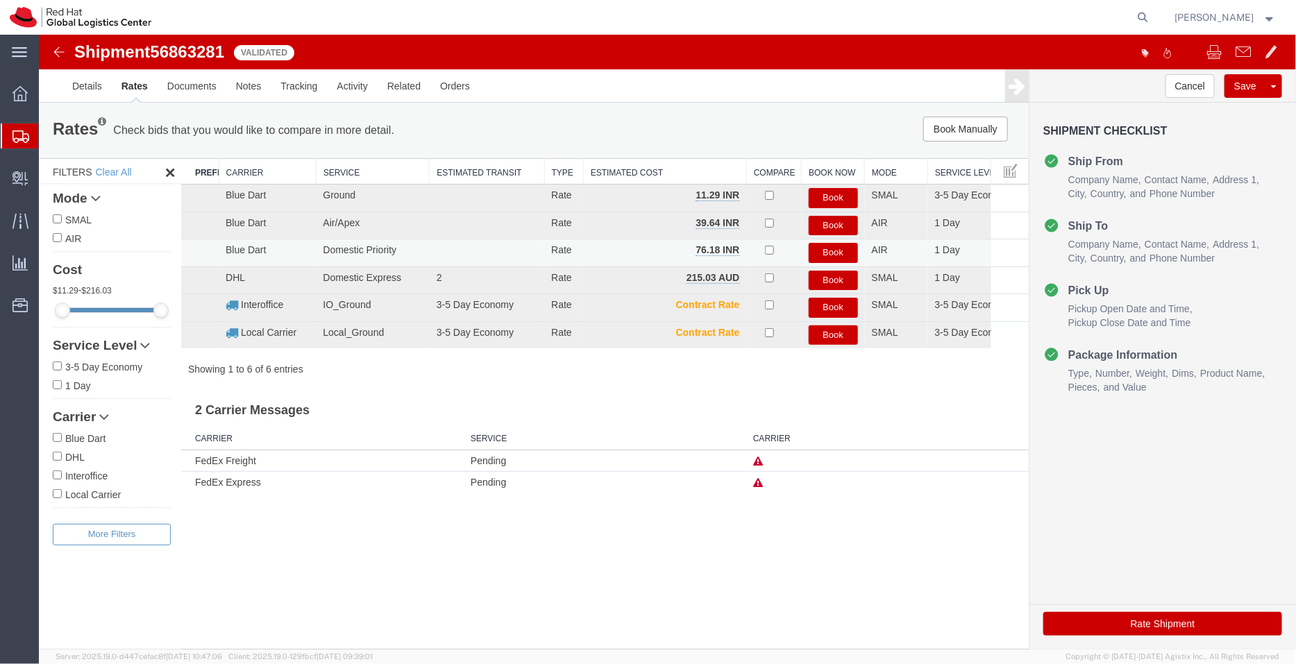
click at [834, 248] on button "Book" at bounding box center [832, 252] width 49 height 20
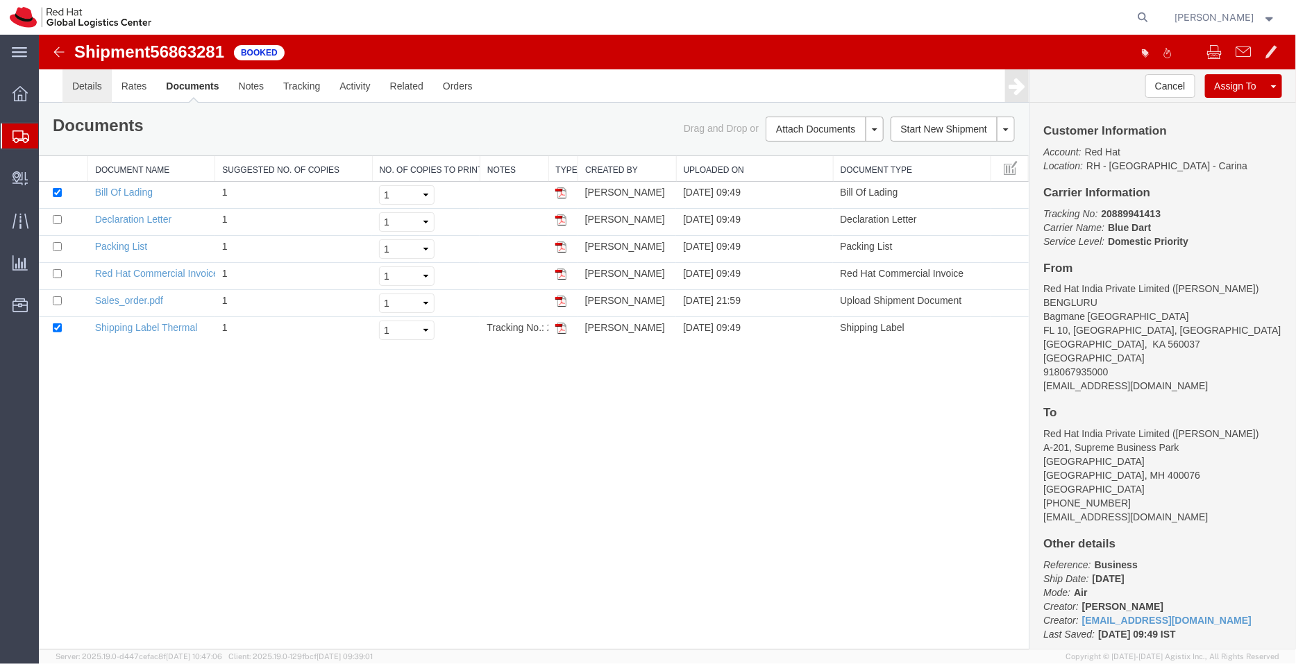
click at [103, 85] on link "Details" at bounding box center [86, 85] width 49 height 33
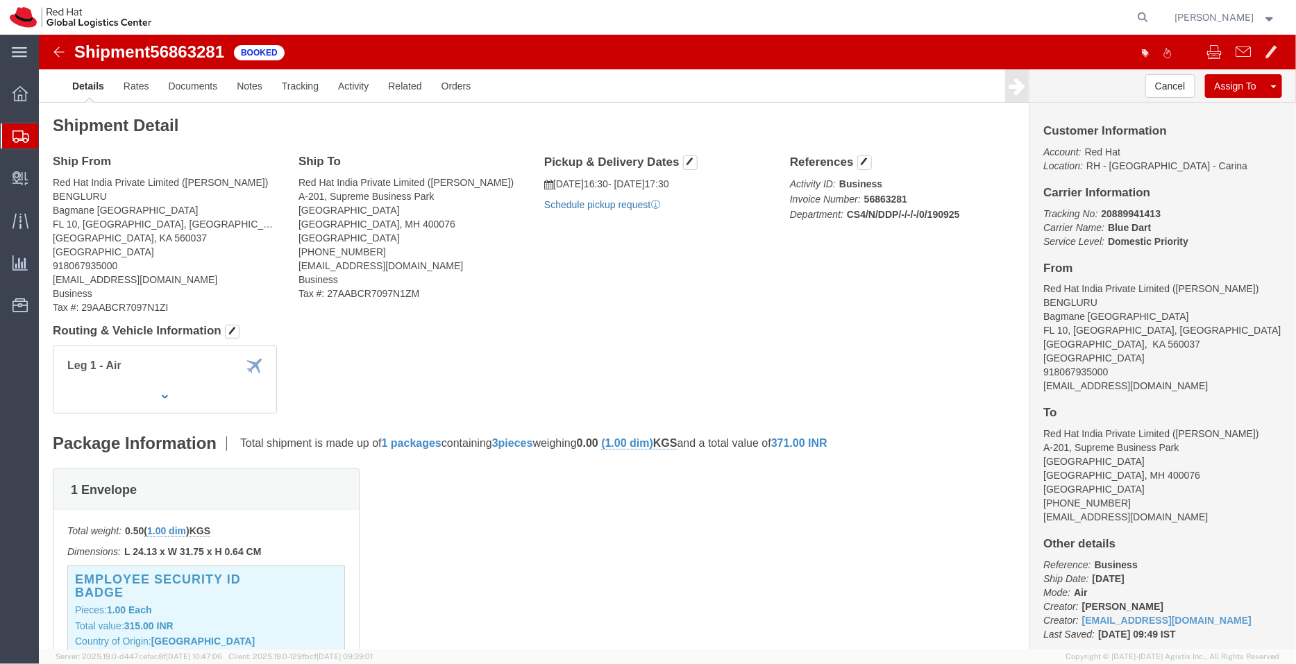
click link "Schedule pickup request"
drag, startPoint x: 670, startPoint y: 175, endPoint x: 513, endPoint y: 146, distance: 160.2
click div "Pickup & Delivery Dates [DATE] 16:30 - [DATE] 17:30 Pickup request number : 800…"
drag, startPoint x: 1091, startPoint y: 346, endPoint x: 992, endPoint y: 351, distance: 99.4
click div "Customer Information Account: Red Hat Location: [GEOGRAPHIC_DATA] - [GEOGRAPHIC…"
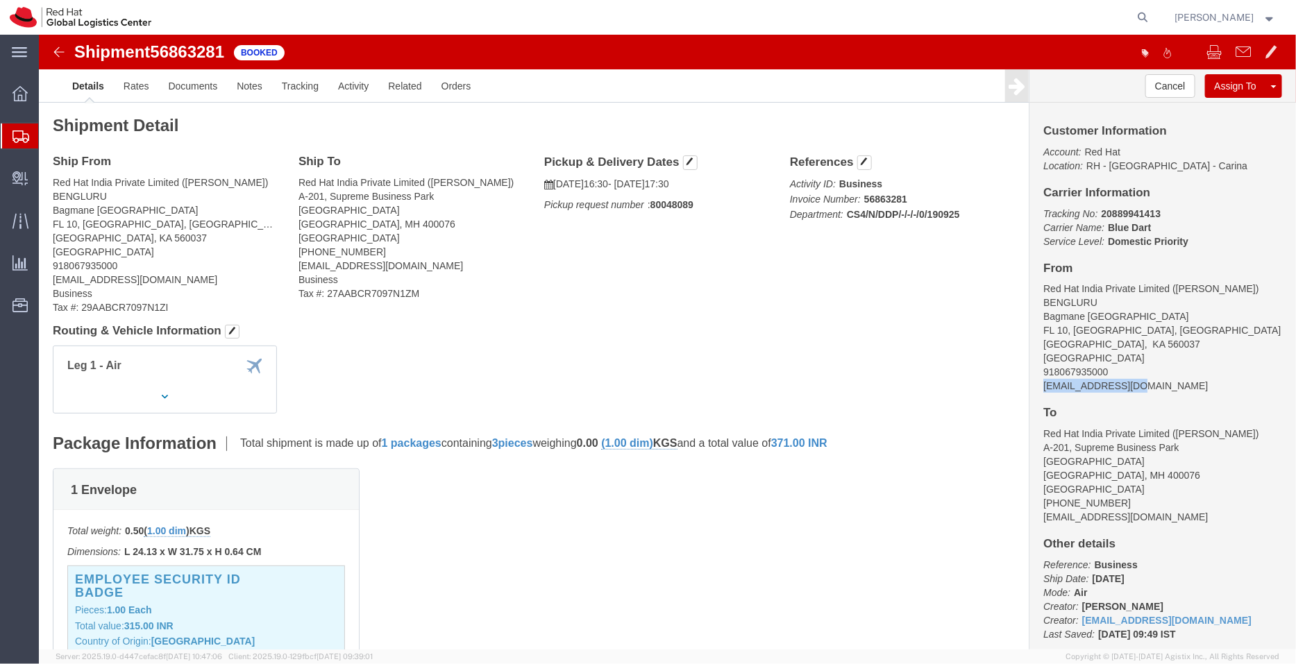
copy address "[EMAIL_ADDRESS][DOMAIN_NAME]"
click link "Documents"
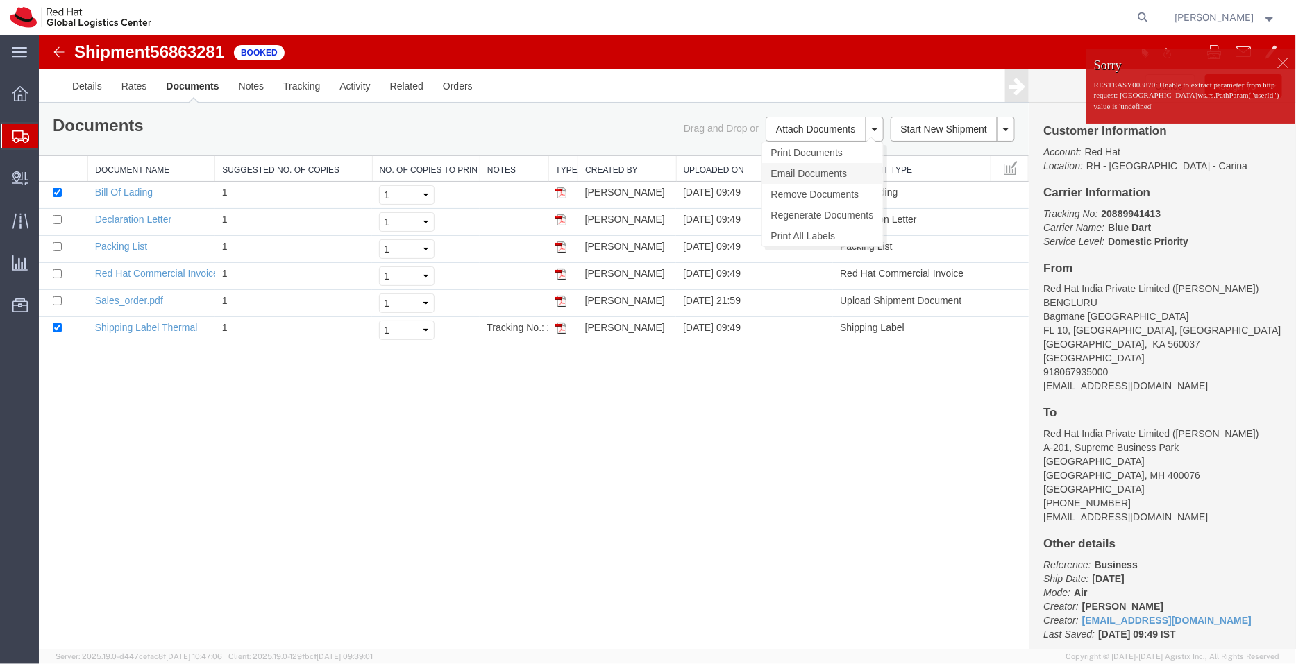
click at [804, 171] on link "Email Documents" at bounding box center [821, 172] width 121 height 21
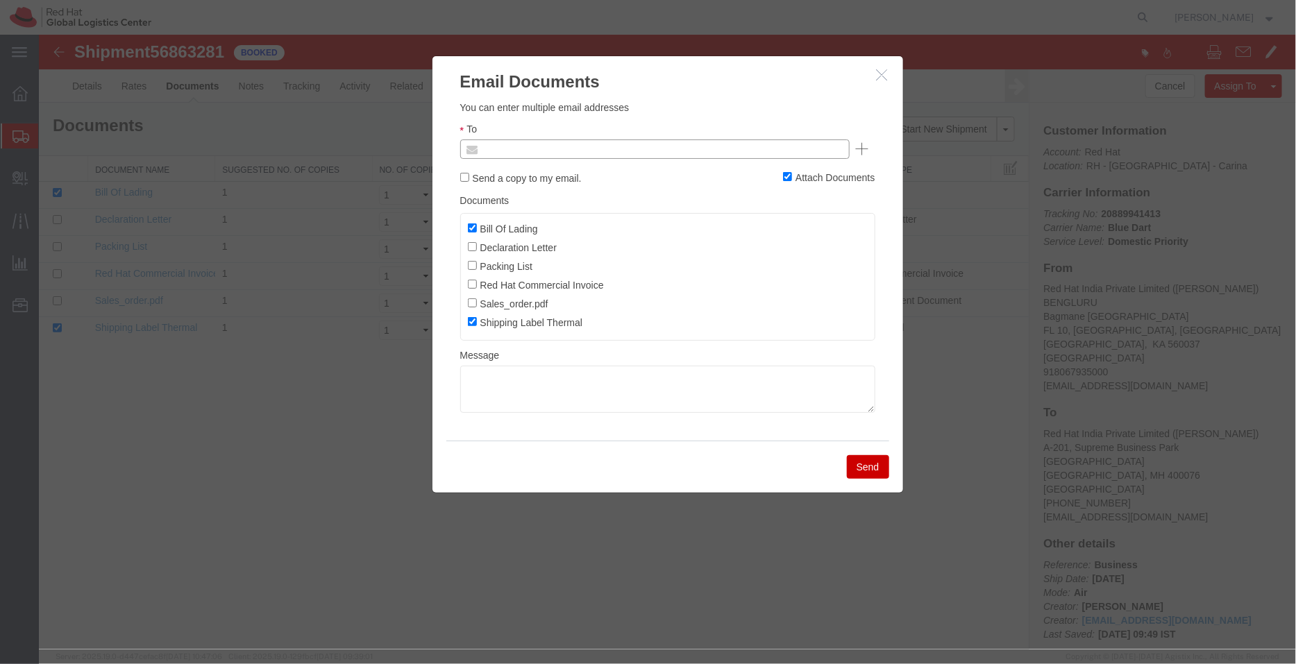
click at [629, 155] on input "text" at bounding box center [560, 148] width 162 height 18
paste input "[EMAIL_ADDRESS][DOMAIN_NAME]"
type input "[EMAIL_ADDRESS][DOMAIN_NAME]"
click at [473, 226] on input "Bill Of Lading" at bounding box center [471, 227] width 9 height 9
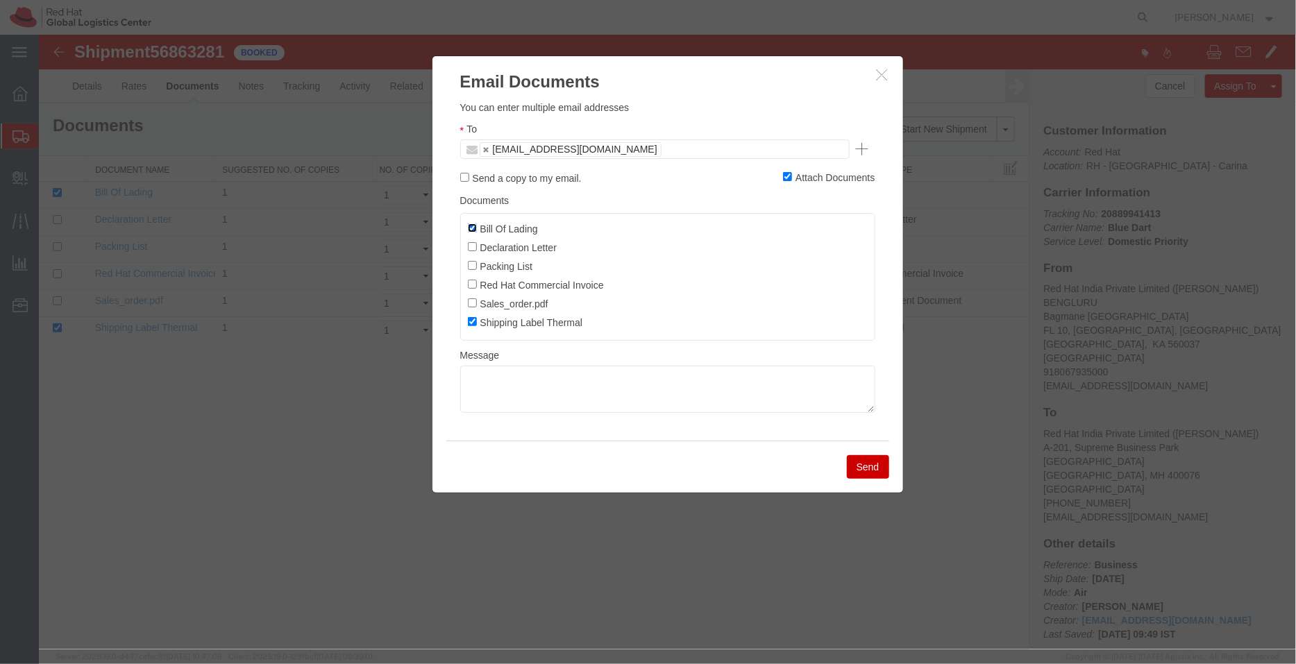
checkbox input "false"
click at [473, 253] on label "Declaration Letter" at bounding box center [512, 246] width 90 height 15
click at [473, 251] on input "Declaration Letter" at bounding box center [471, 246] width 9 height 9
checkbox input "true"
click at [865, 465] on button "Send" at bounding box center [867, 467] width 42 height 24
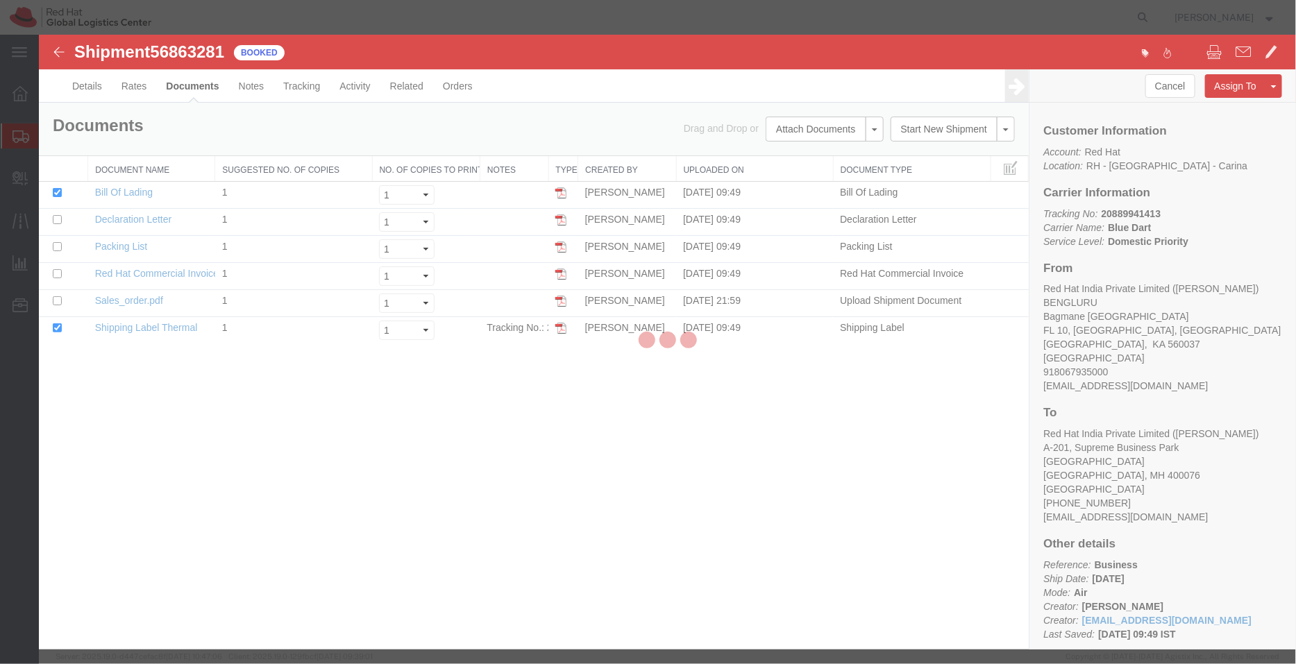
checkbox input "false"
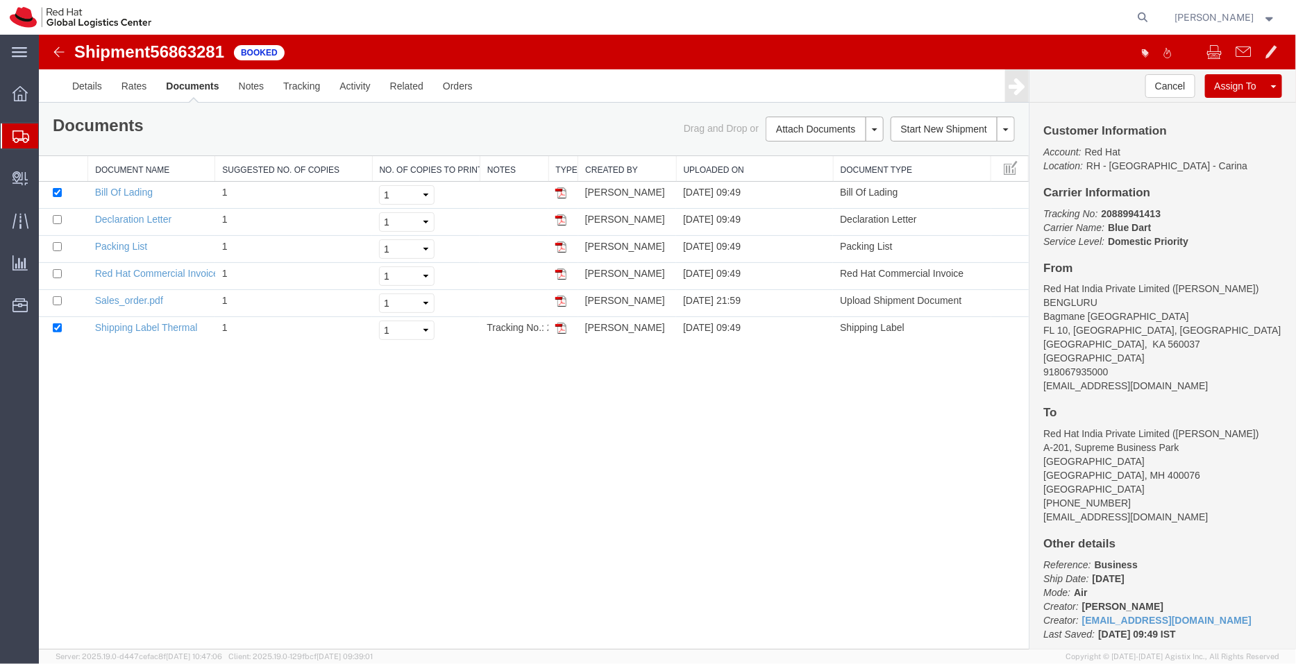
click at [0, 0] on span "Shipment Manager" at bounding box center [0, 0] width 0 height 0
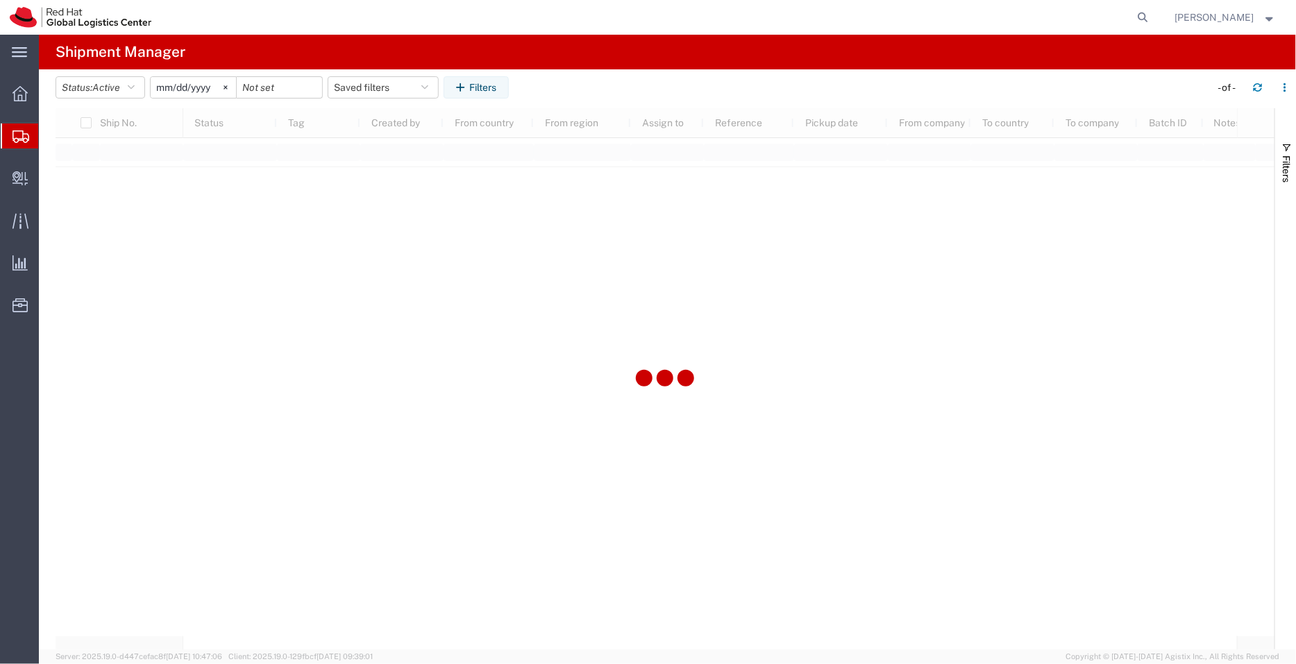
type input "[DATE]"
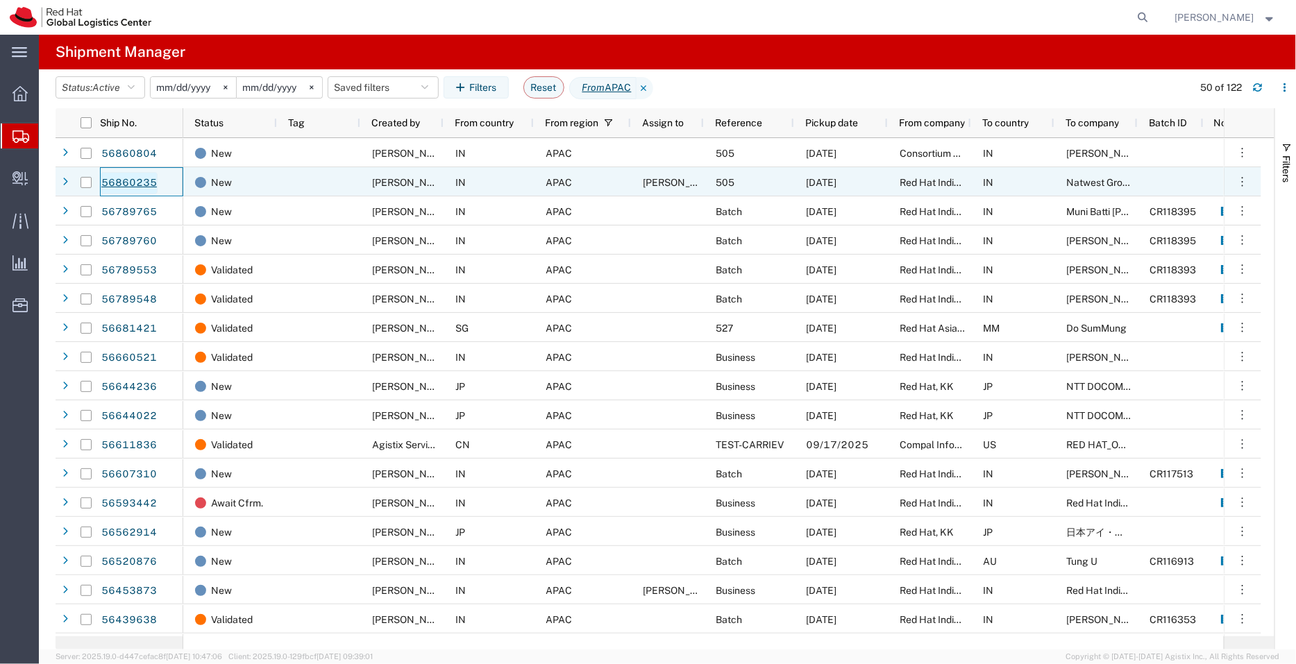
click at [121, 185] on link "56860235" at bounding box center [129, 183] width 57 height 22
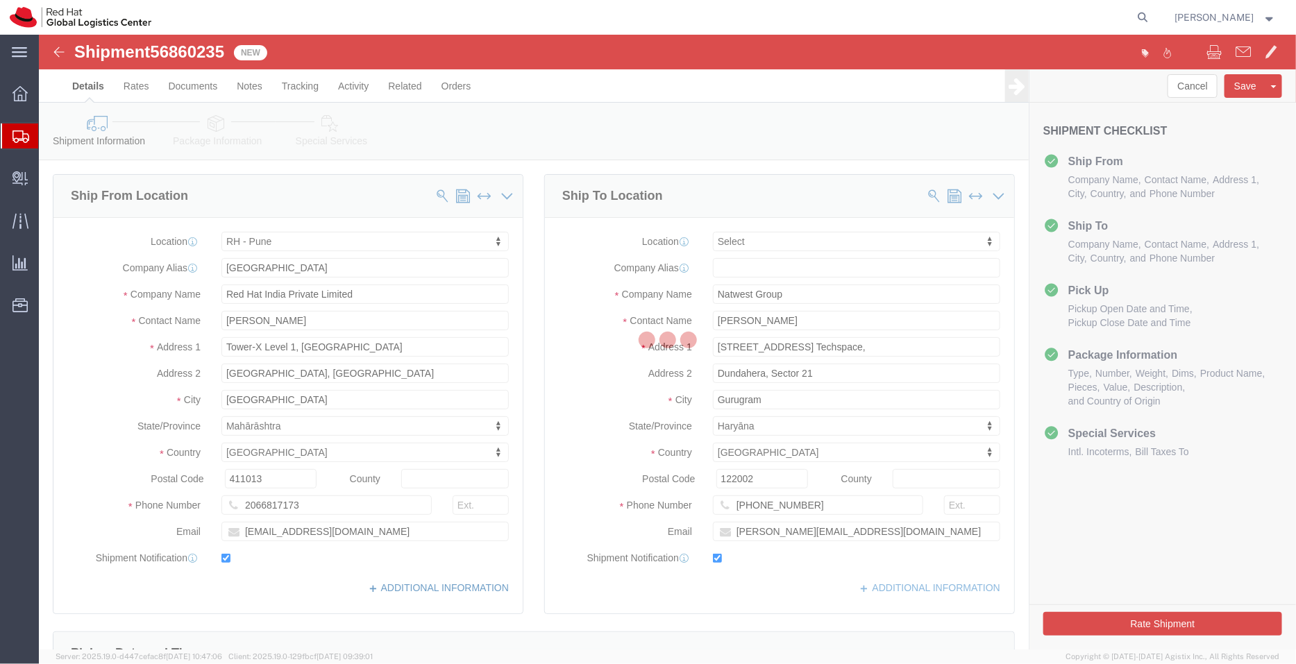
select select "38007"
select select
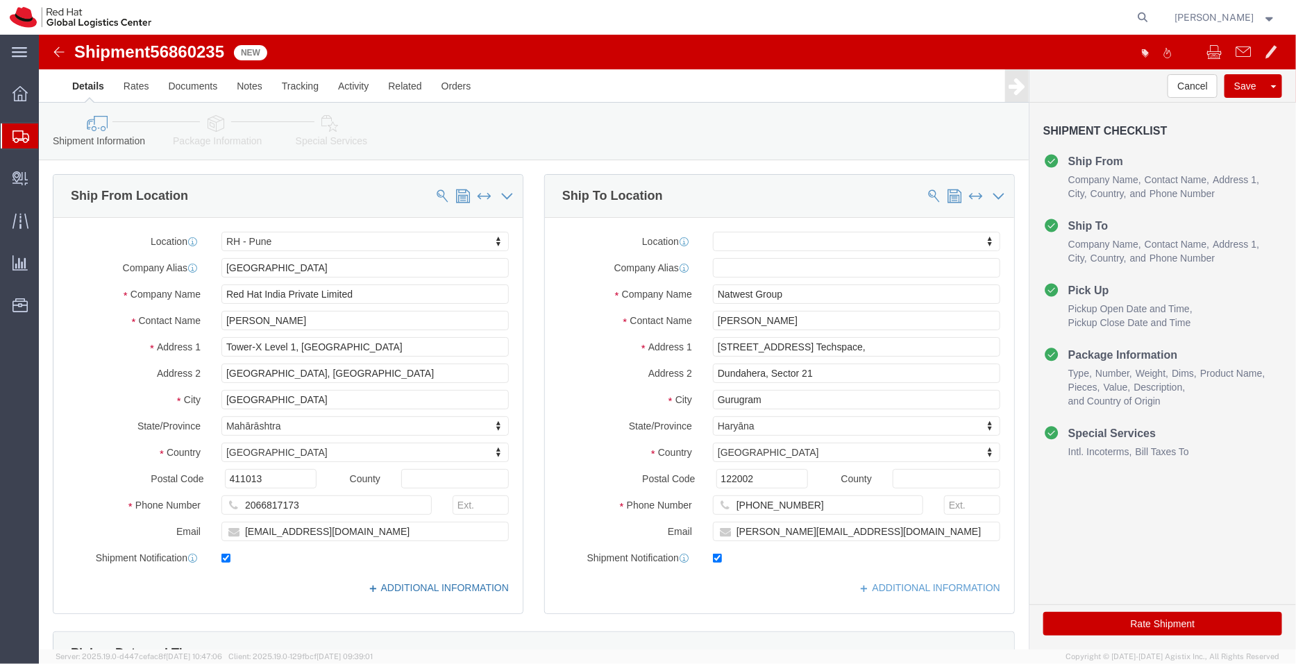
click link "ADDITIONAL INFORMATION"
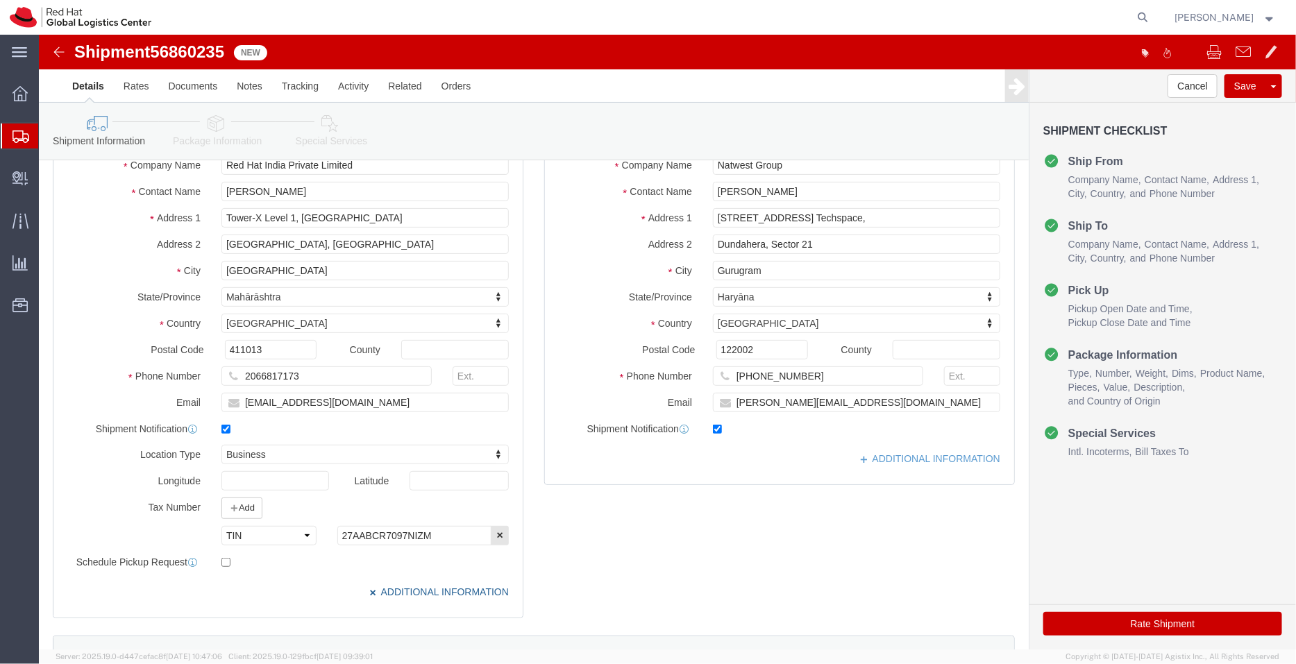
scroll to position [130, 0]
click link "ADDITIONAL INFORMATION"
click icon "button"
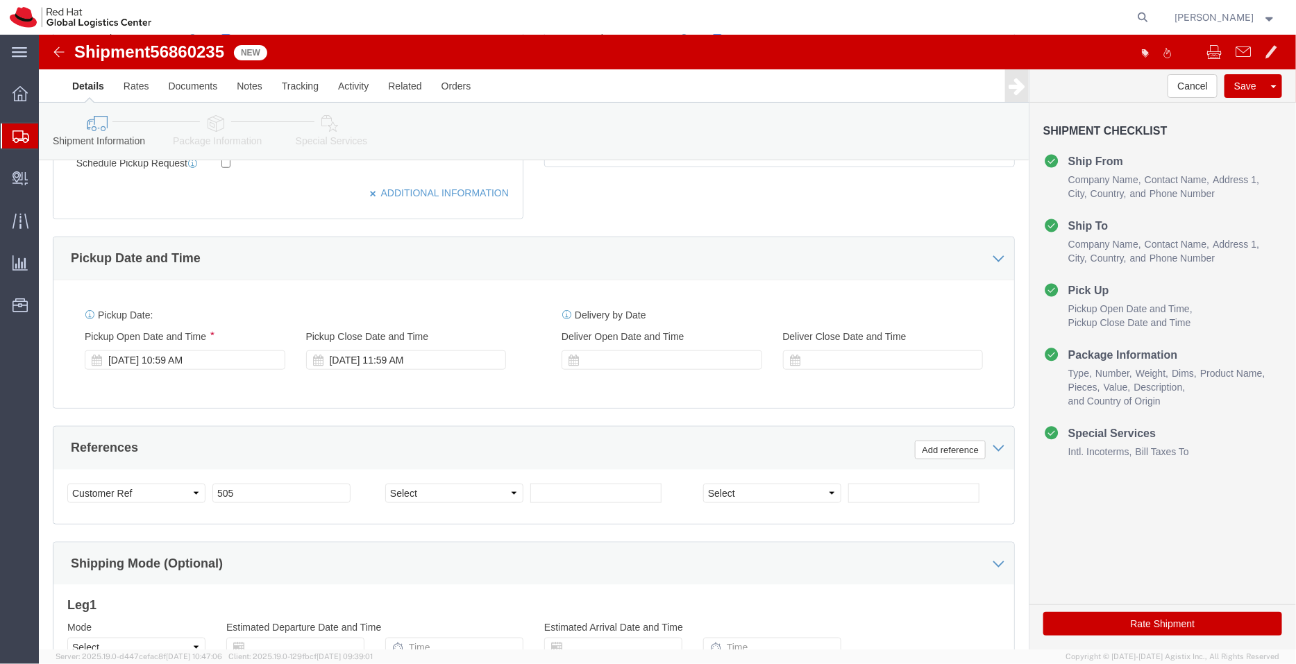
scroll to position [536, 0]
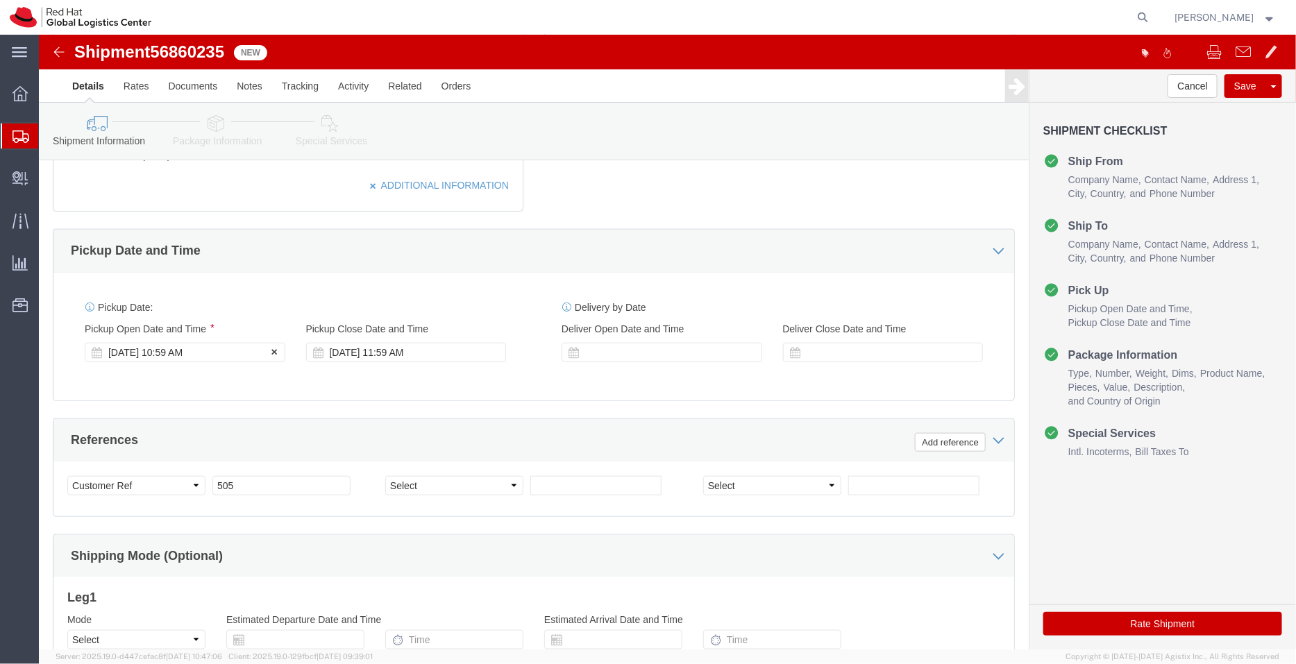
click div "[DATE] 10:59 AM"
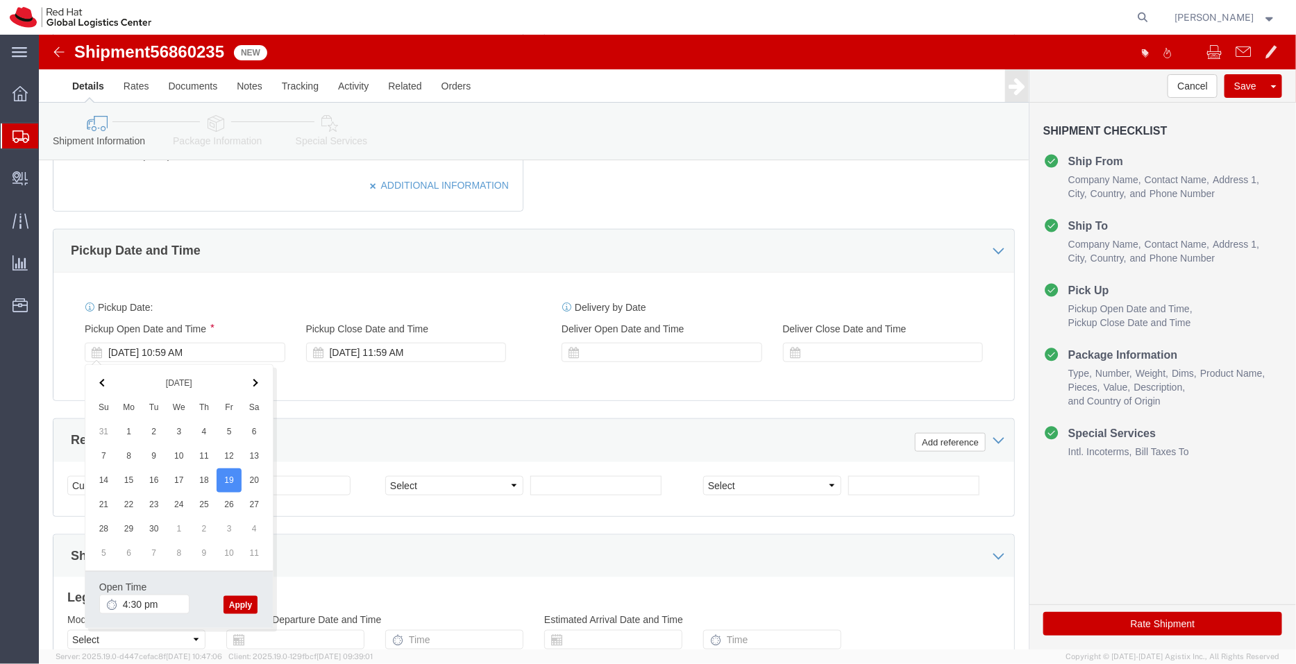
type input "4:30 PM"
click button "Apply"
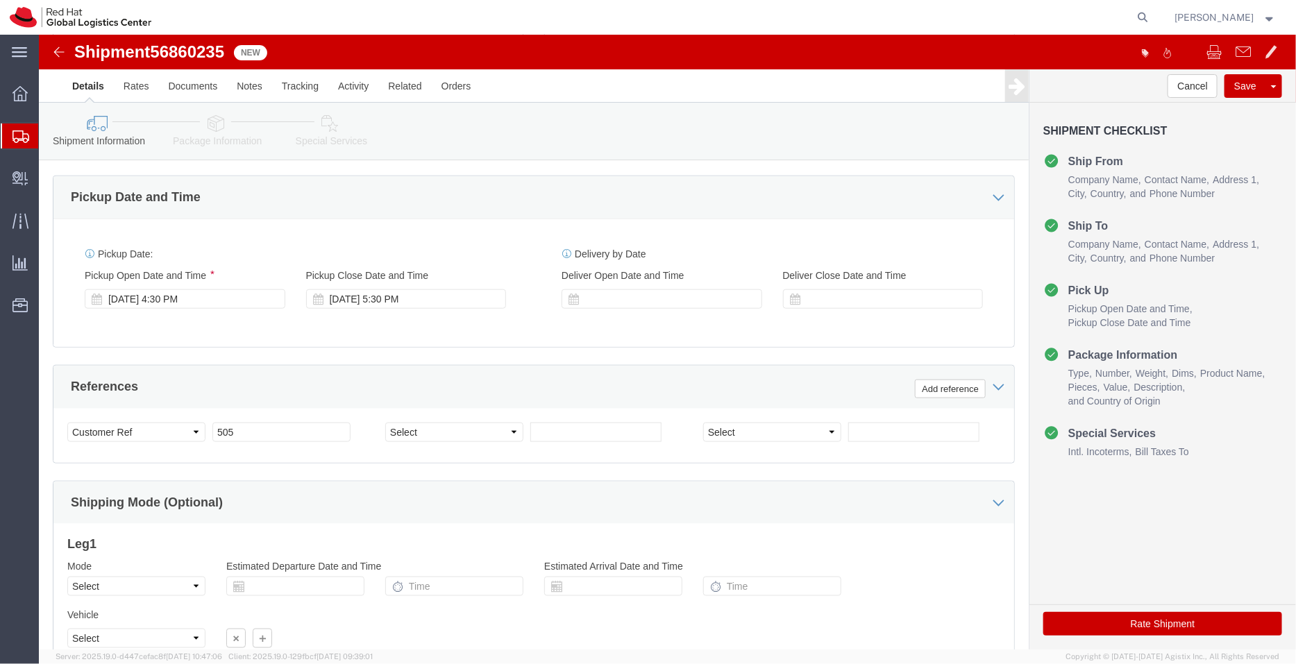
scroll to position [710, 0]
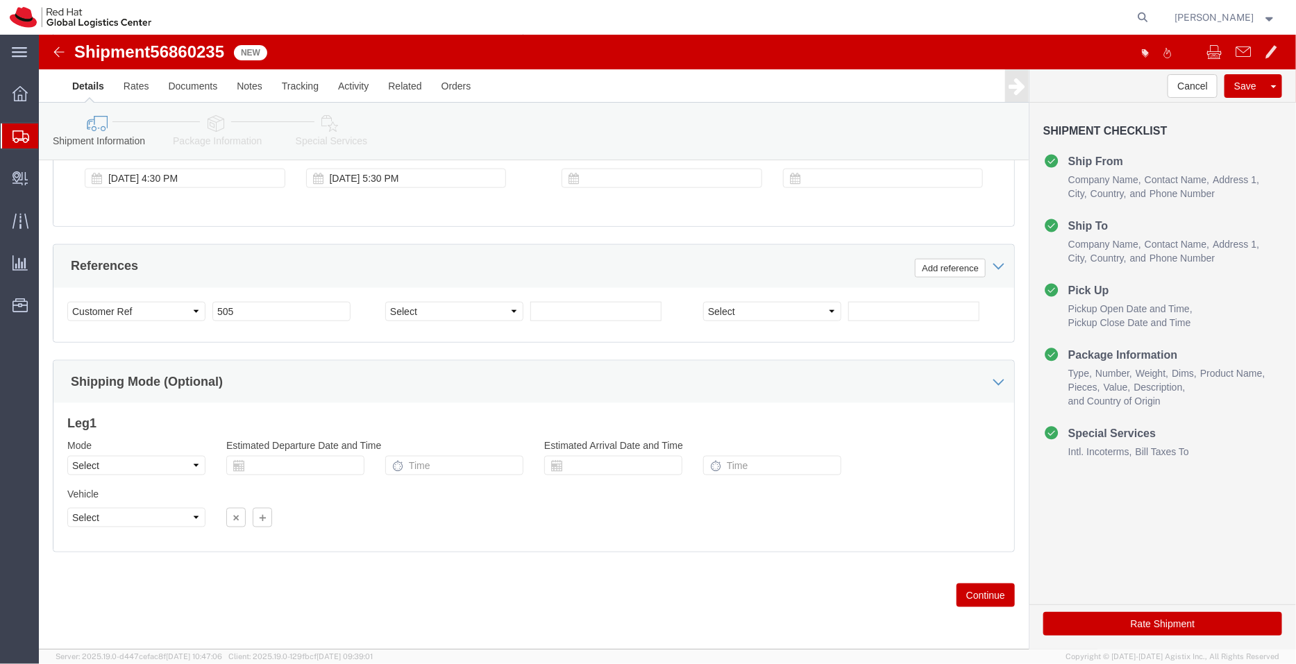
click icon
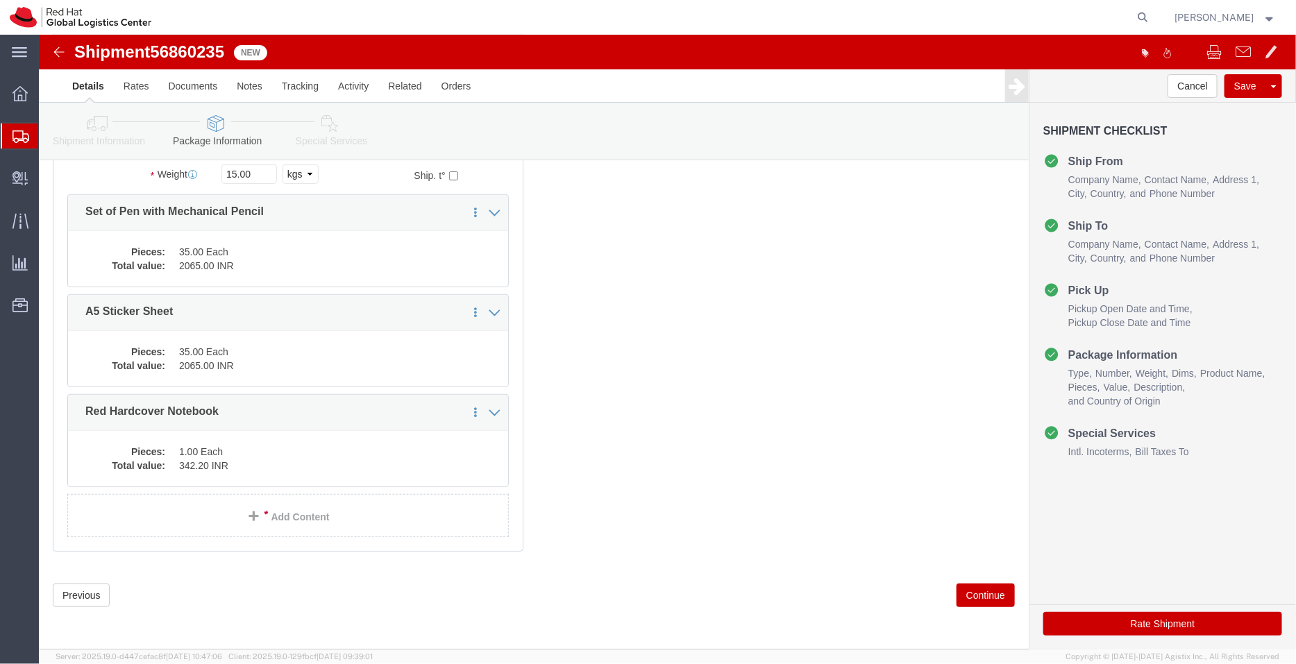
scroll to position [101, 0]
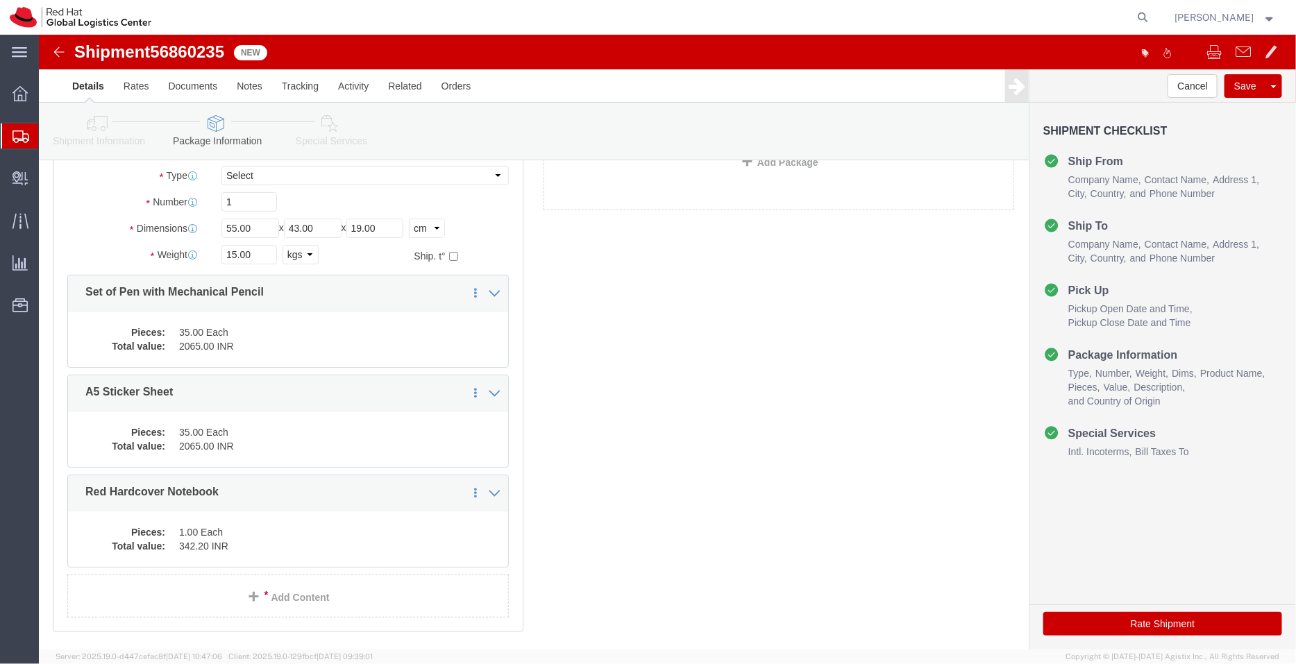
click icon
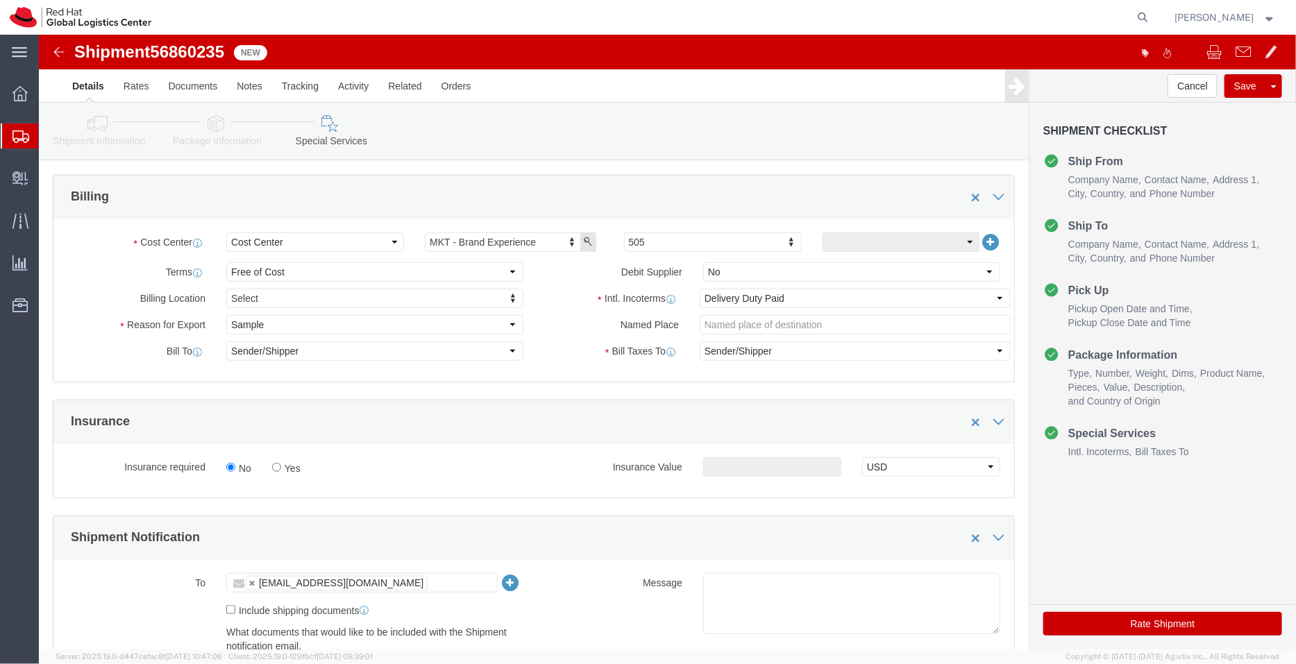
scroll to position [260, 0]
type input "516"
click button "Rate Shipment"
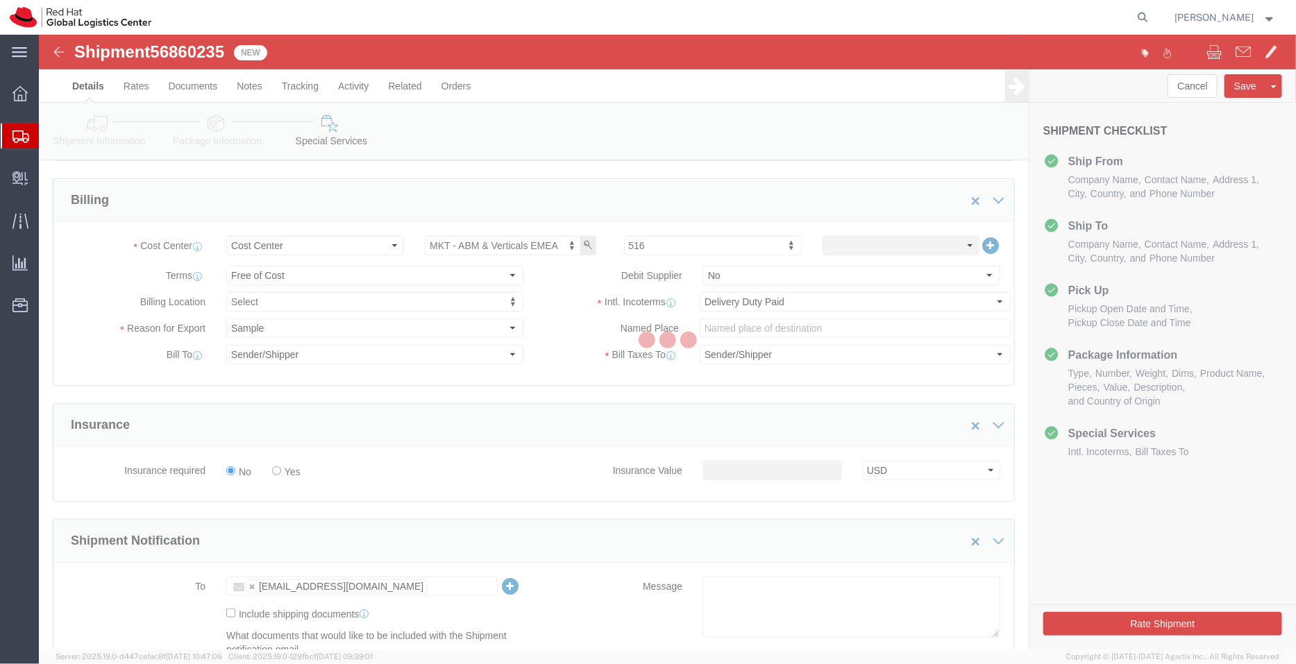
scroll to position [0, 0]
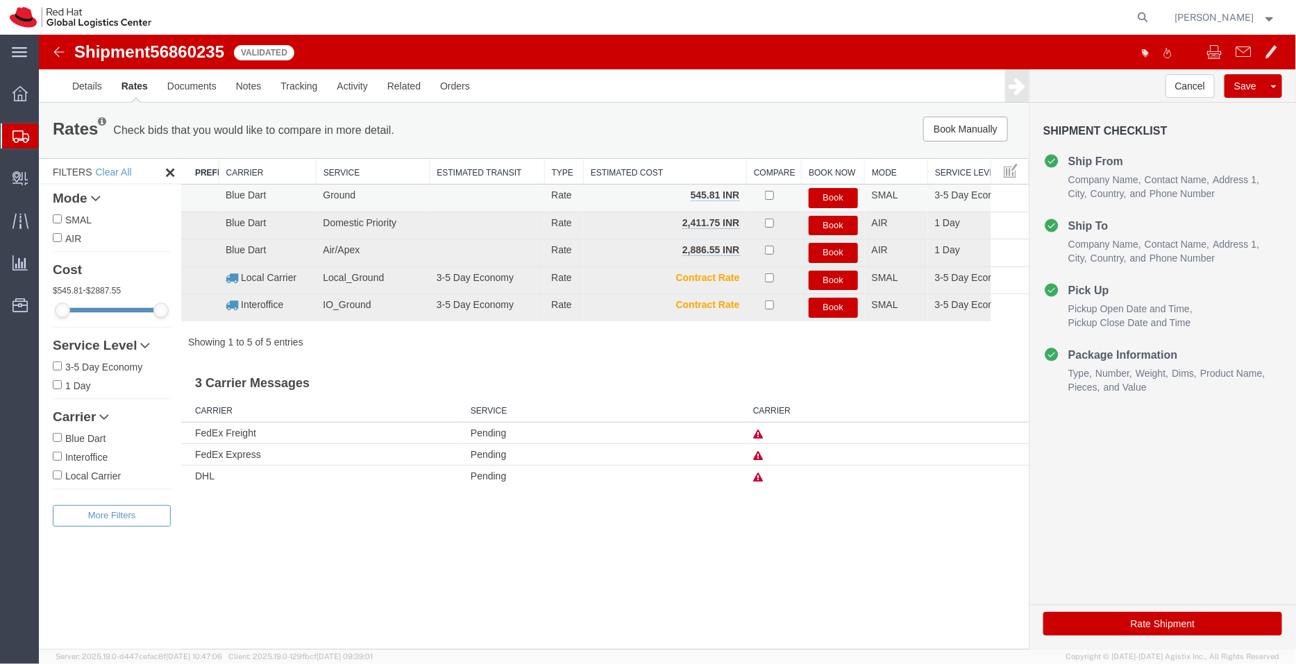
click at [825, 197] on button "Book" at bounding box center [832, 197] width 49 height 20
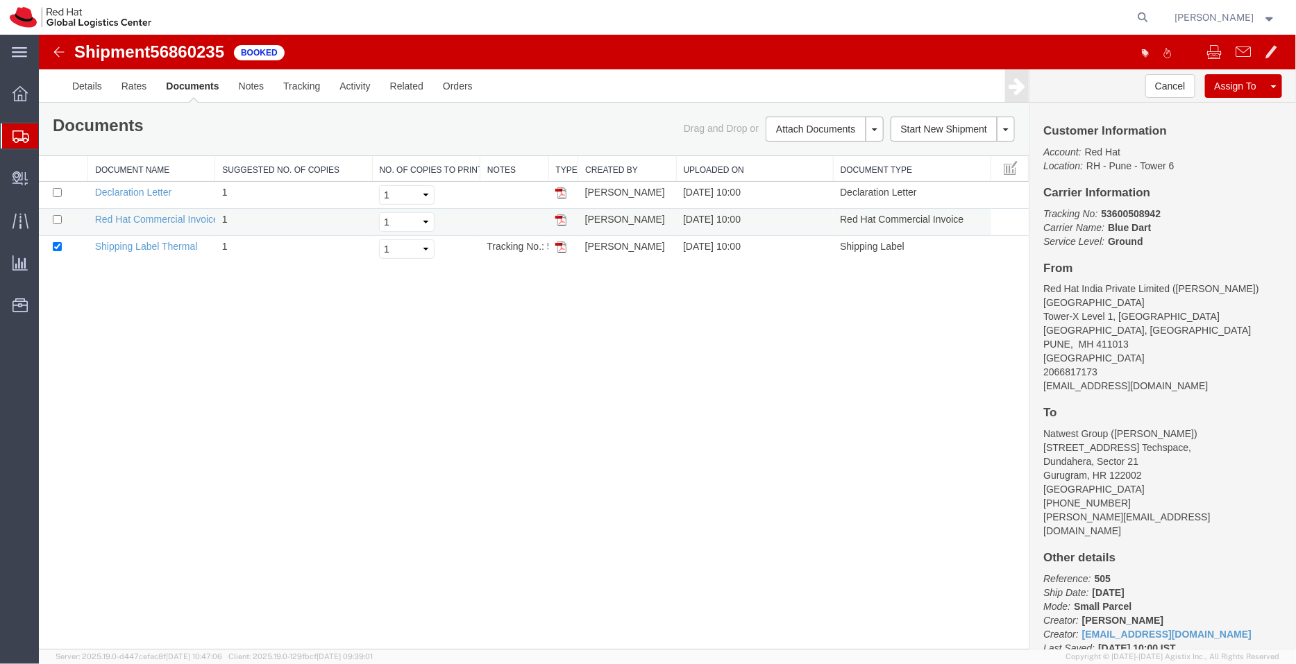
click at [561, 219] on img at bounding box center [560, 219] width 11 height 11
click at [1155, 17] on form at bounding box center [1144, 17] width 22 height 35
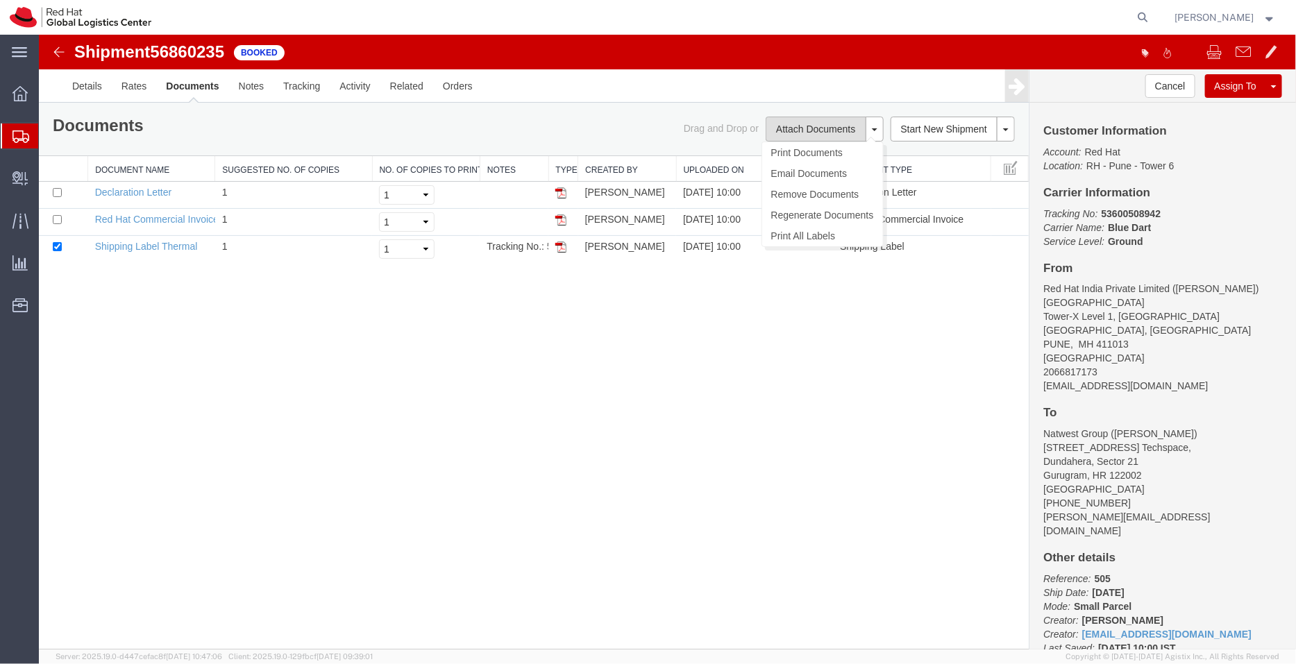
click at [797, 130] on button "Attach Documents" at bounding box center [815, 128] width 100 height 25
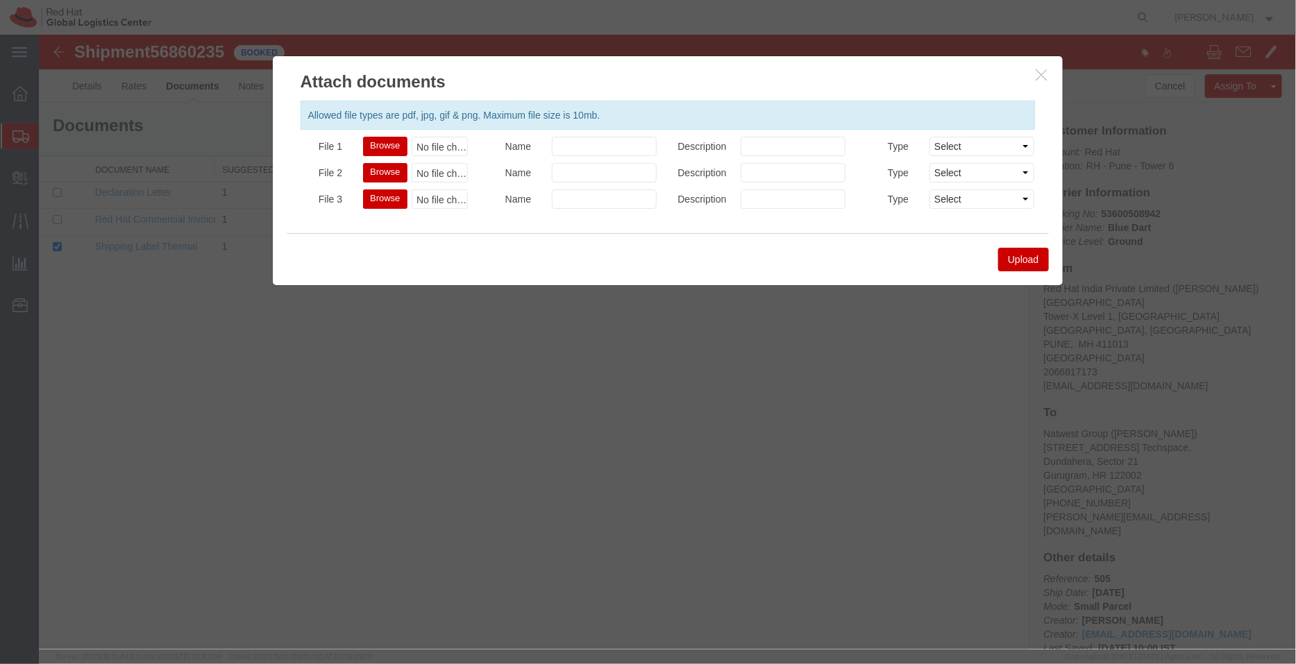
click at [382, 143] on button "Browse" at bounding box center [384, 145] width 44 height 19
type input "C:\fakepath\PI 53600508942.pdf"
click at [1017, 262] on button "Upload" at bounding box center [1022, 259] width 50 height 24
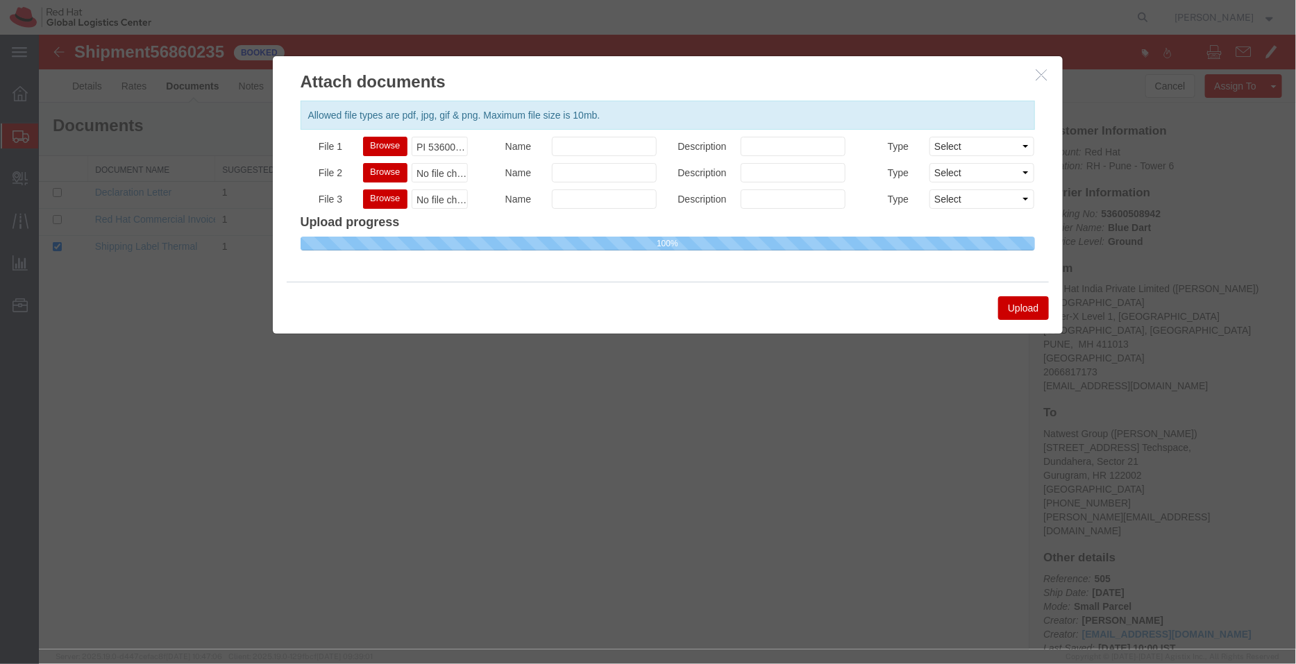
select select
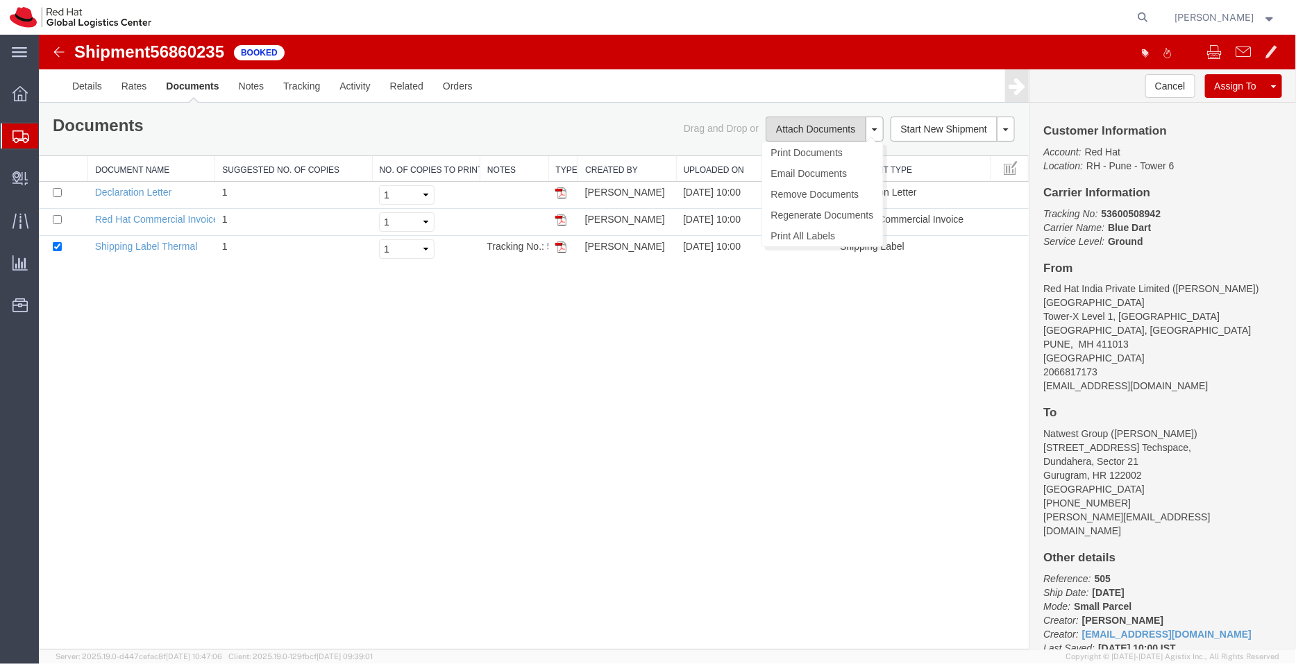
click at [800, 133] on button "Attach Documents" at bounding box center [815, 128] width 100 height 25
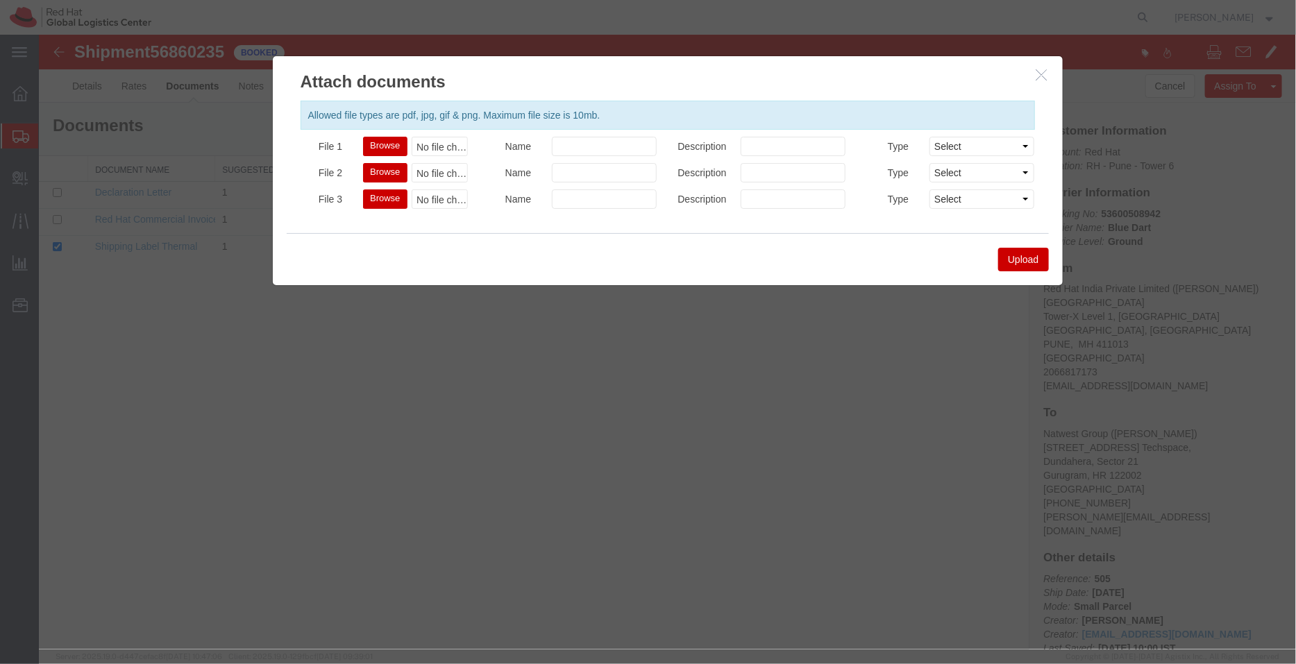
click at [378, 148] on button "Browse" at bounding box center [384, 145] width 44 height 19
type input "C:\fakepath\PI 53600508942.pdf"
click at [1027, 266] on button "Upload" at bounding box center [1022, 259] width 50 height 24
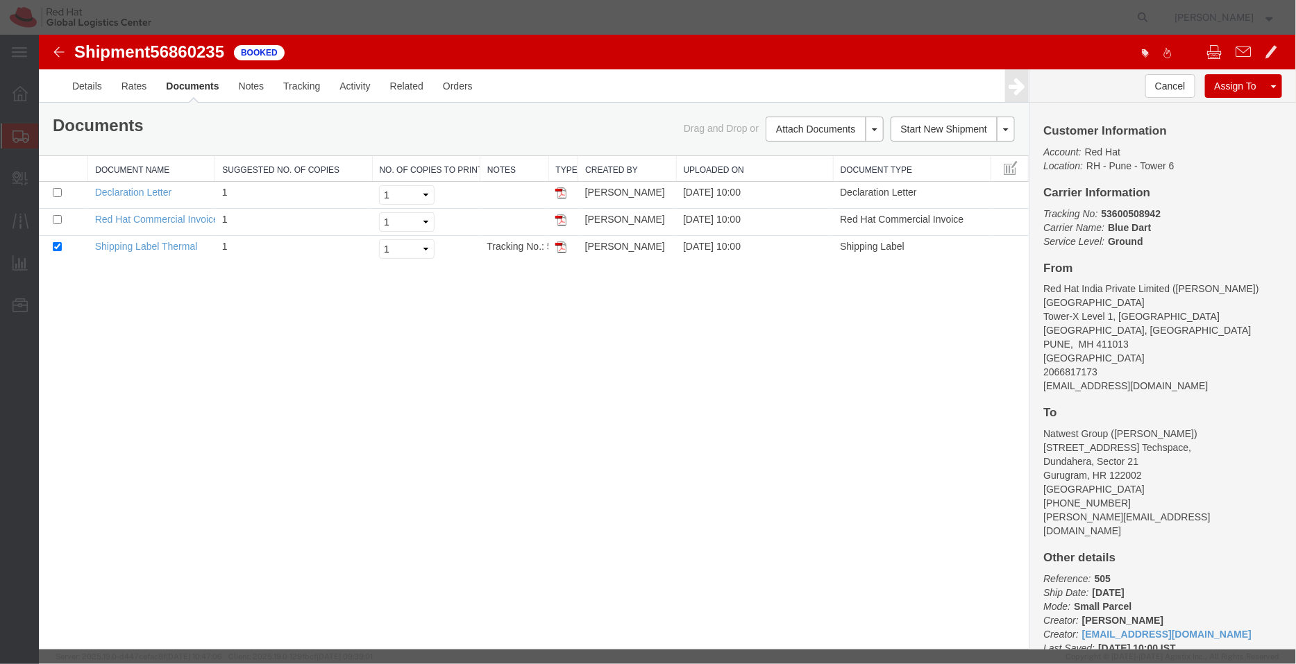
select select
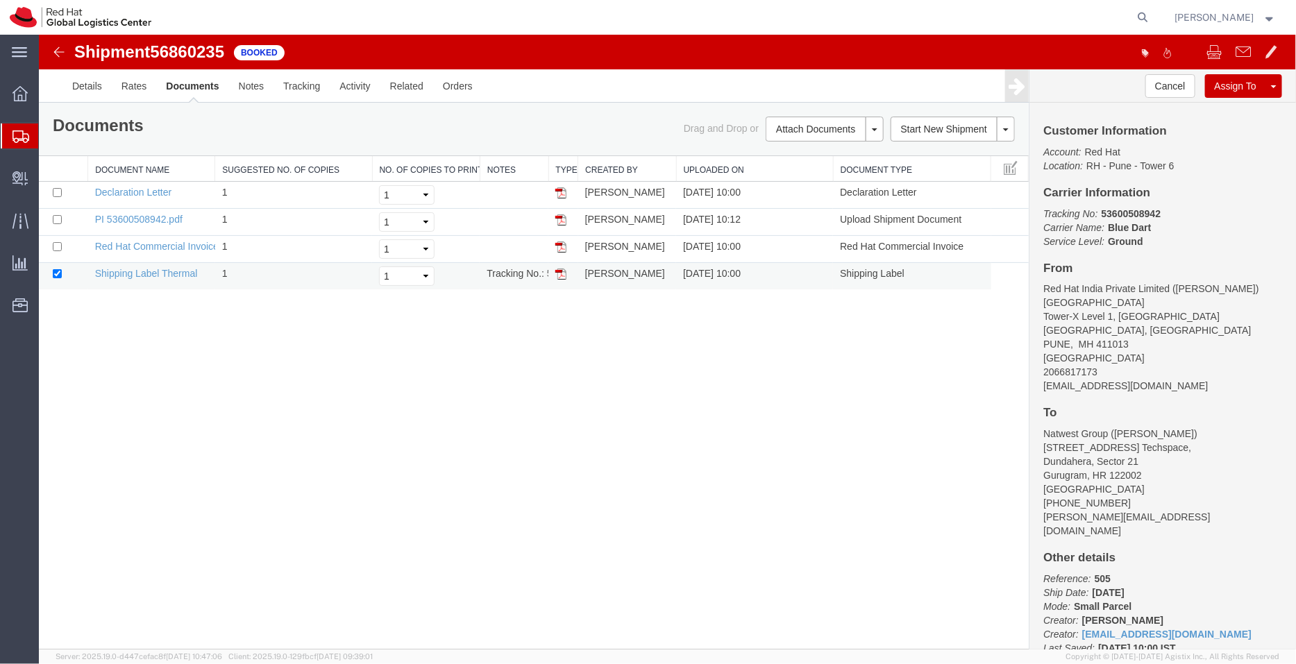
click at [563, 271] on img at bounding box center [560, 273] width 11 height 11
drag, startPoint x: 561, startPoint y: 219, endPoint x: 502, endPoint y: 35, distance: 193.8
click at [561, 219] on img at bounding box center [560, 219] width 11 height 11
click at [561, 192] on img at bounding box center [560, 192] width 11 height 11
click at [560, 219] on img at bounding box center [560, 219] width 11 height 11
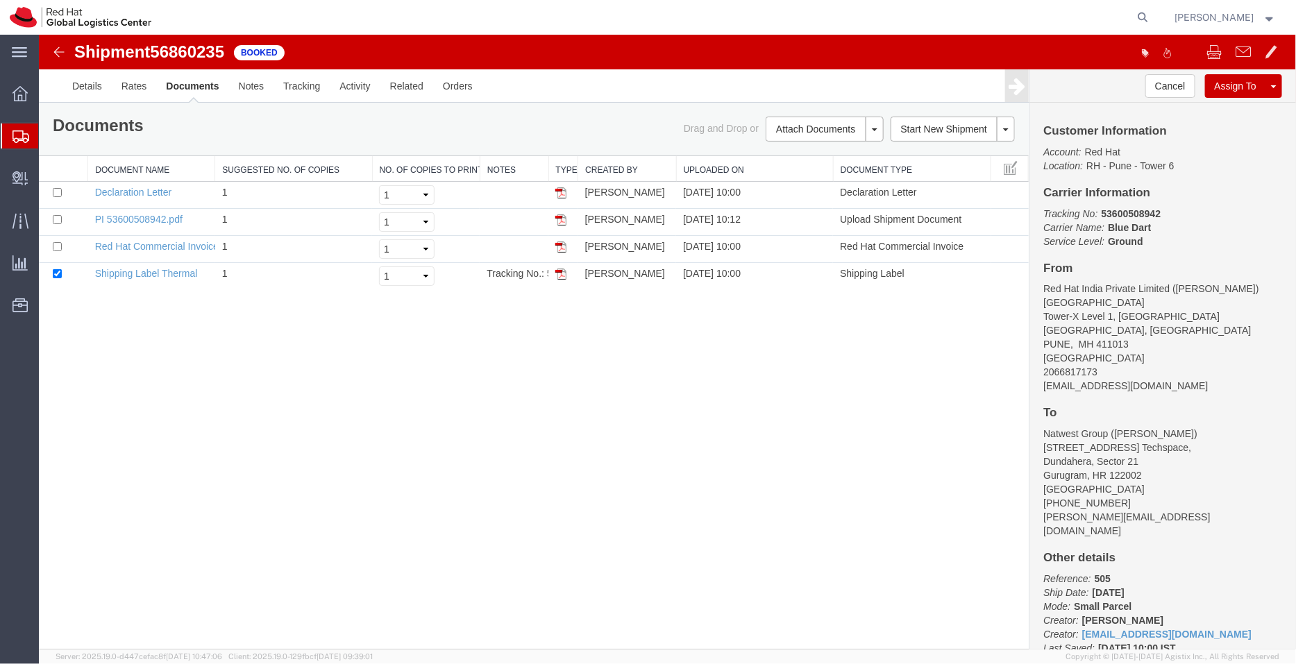
click at [0, 0] on span "Shipment Manager" at bounding box center [0, 0] width 0 height 0
